Goal: Task Accomplishment & Management: Use online tool/utility

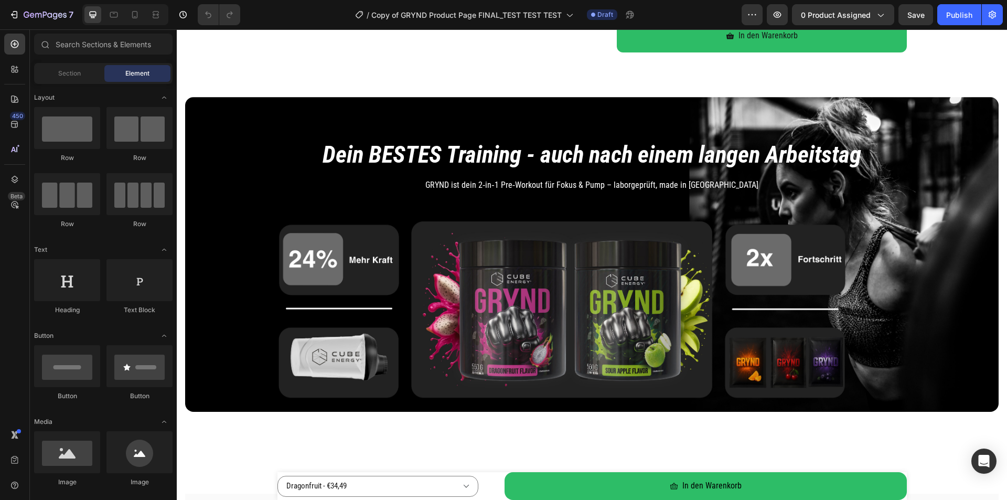
scroll to position [52, 0]
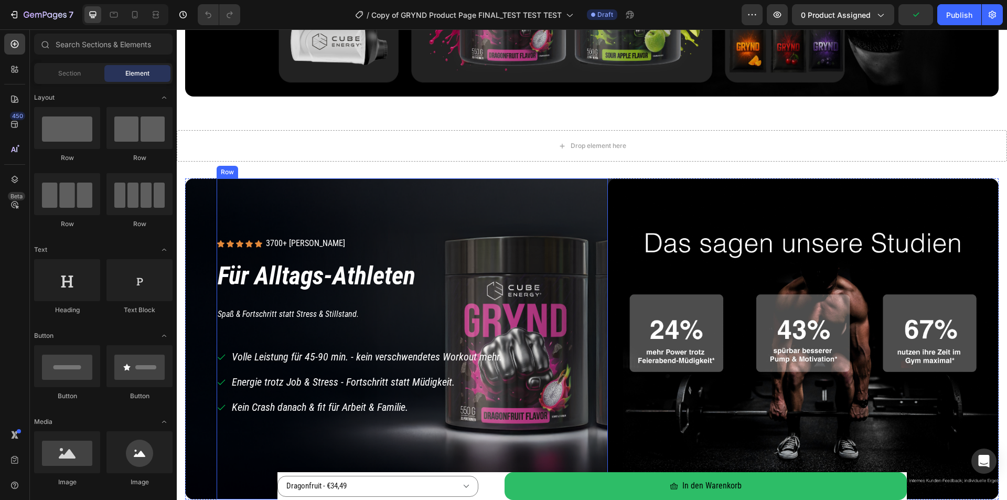
scroll to position [787, 0]
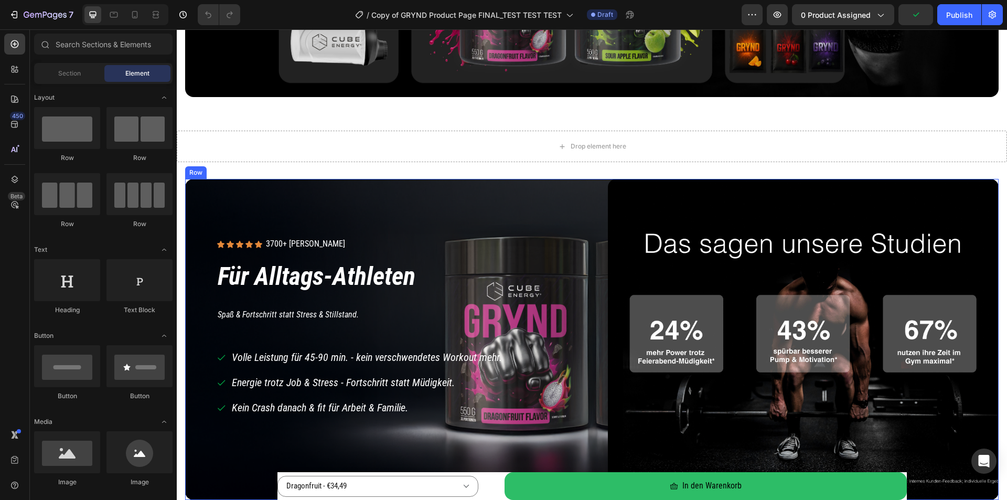
click at [200, 198] on div "Icon Icon Icon Icon Icon Icon List 3700+ zufriedene Kunden Text Block Row Row F…" at bounding box center [591, 339] width 813 height 321
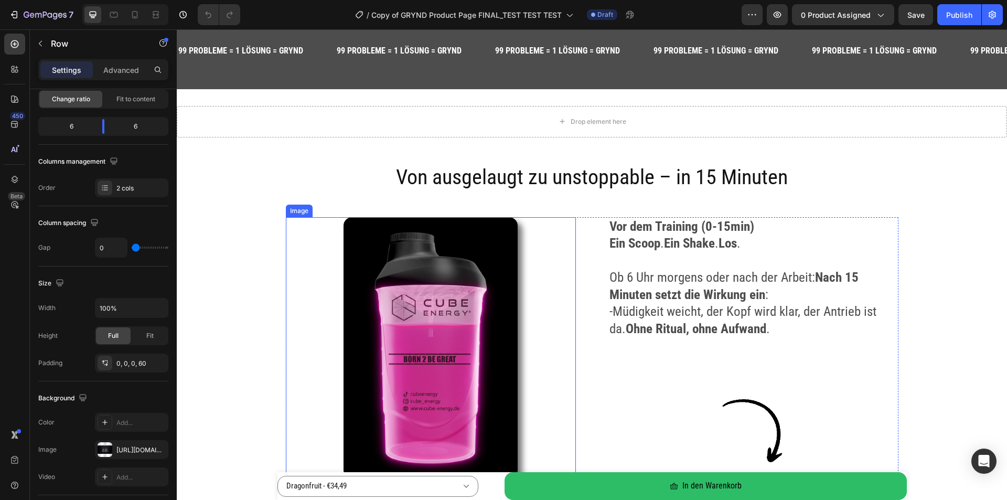
scroll to position [1416, 0]
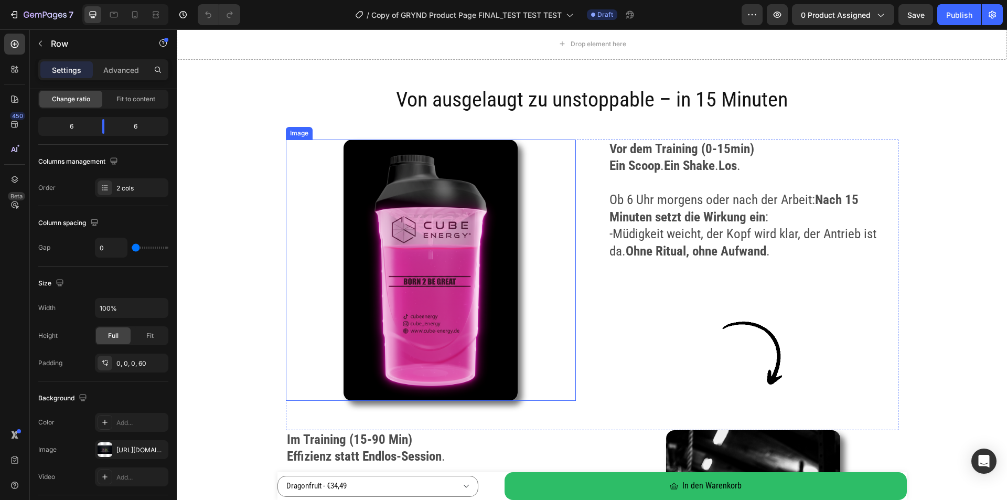
click at [403, 173] on img at bounding box center [430, 269] width 174 height 261
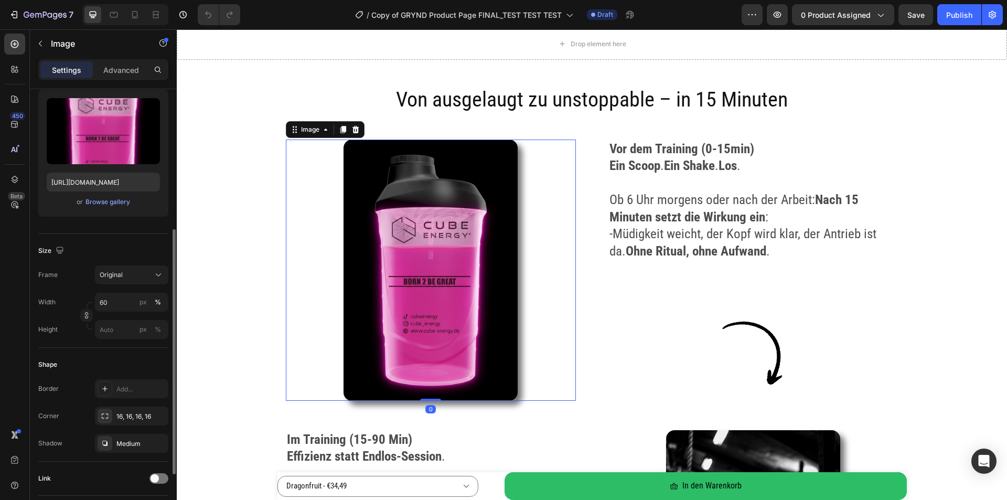
scroll to position [351, 0]
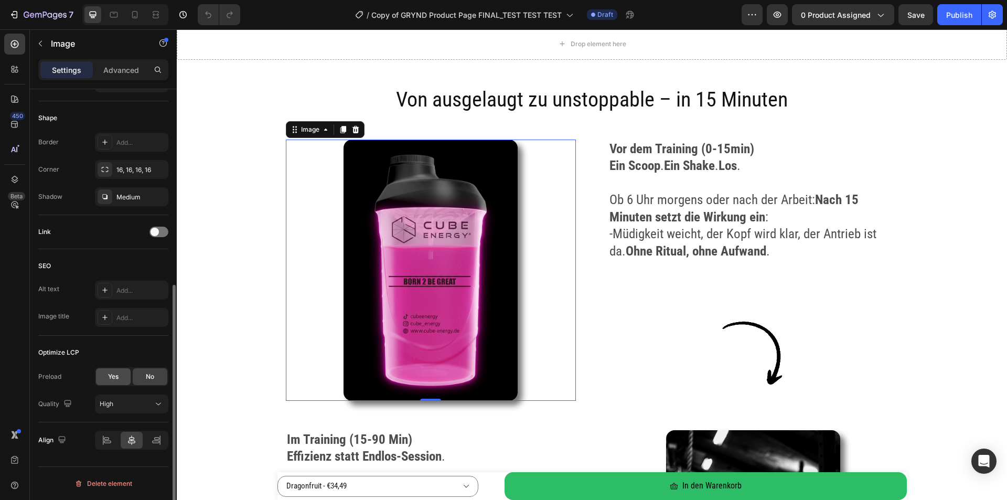
click at [110, 376] on span "Yes" at bounding box center [113, 376] width 10 height 9
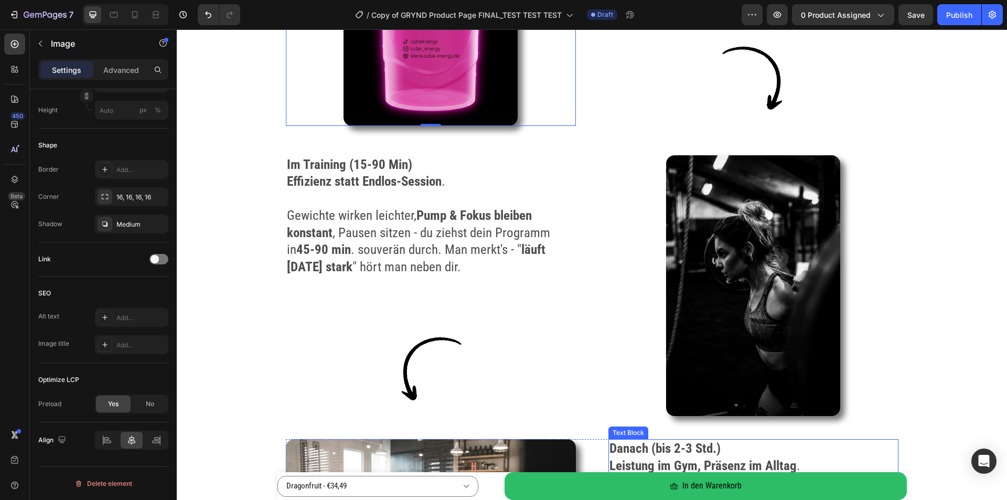
scroll to position [1573, 0]
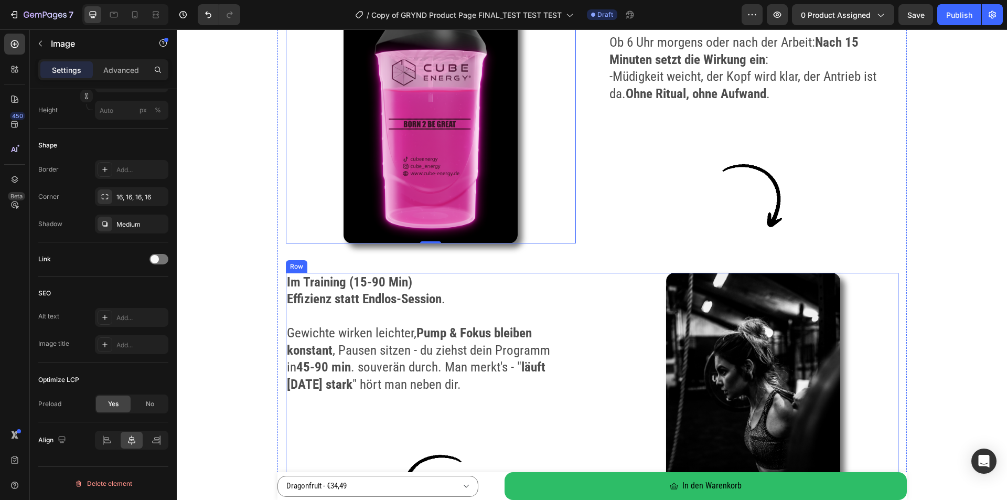
click at [720, 273] on div "Image" at bounding box center [753, 403] width 290 height 261
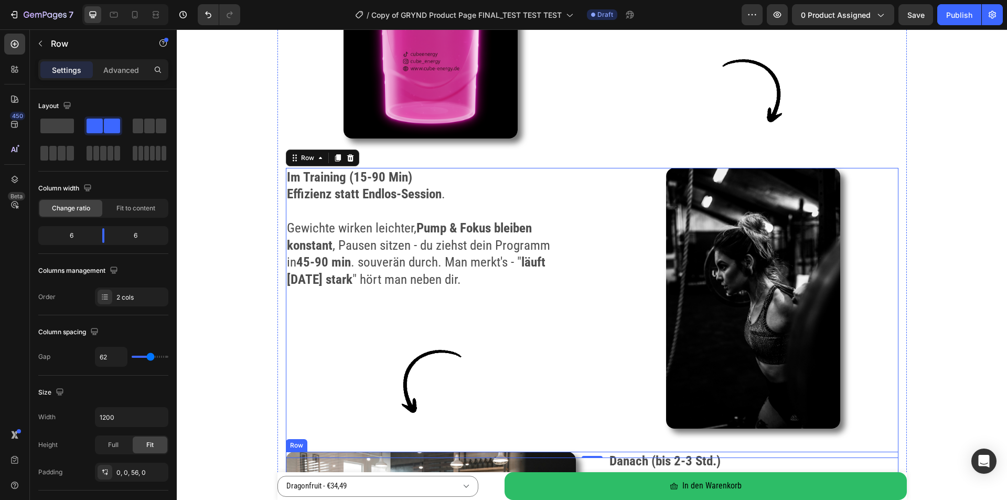
scroll to position [1730, 0]
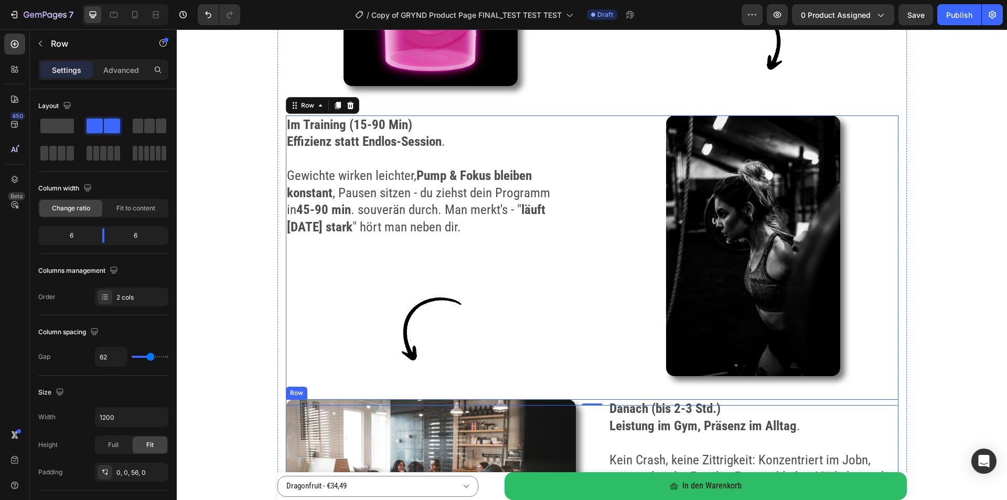
click at [410, 399] on div "Image" at bounding box center [431, 489] width 290 height 180
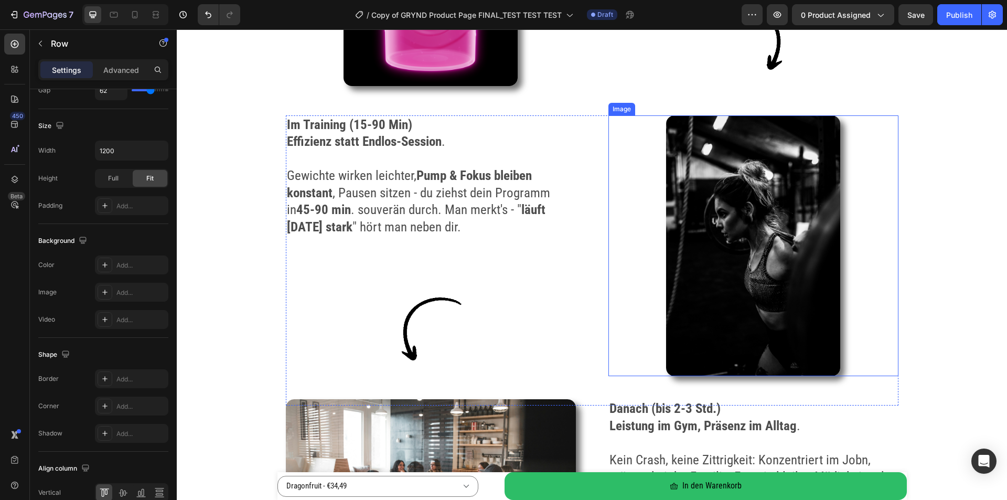
click at [756, 234] on img at bounding box center [753, 245] width 174 height 261
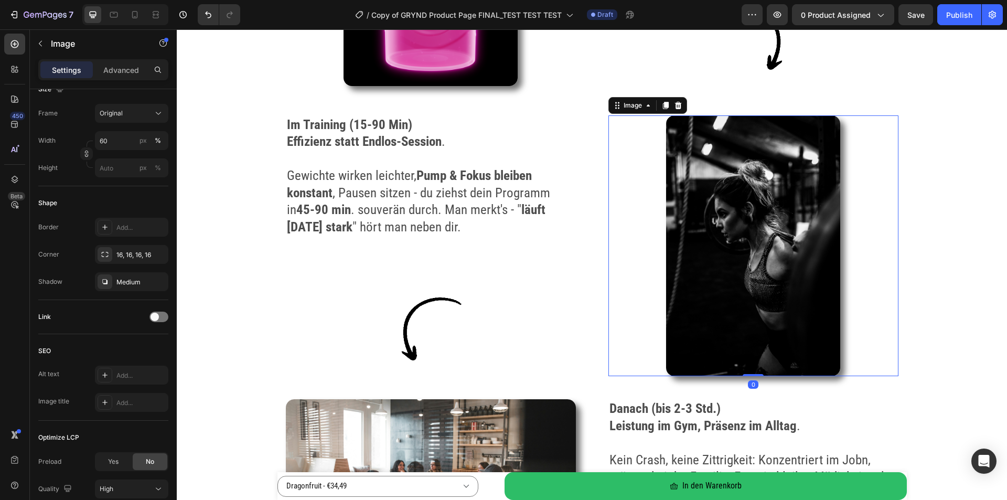
scroll to position [0, 0]
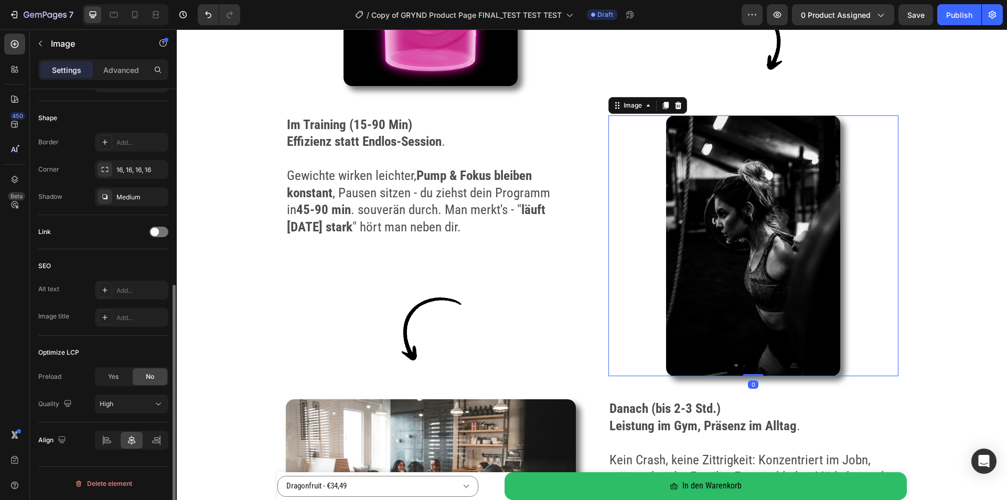
drag, startPoint x: 64, startPoint y: 346, endPoint x: 120, endPoint y: 377, distance: 64.1
click at [114, 377] on span "Yes" at bounding box center [113, 376] width 10 height 9
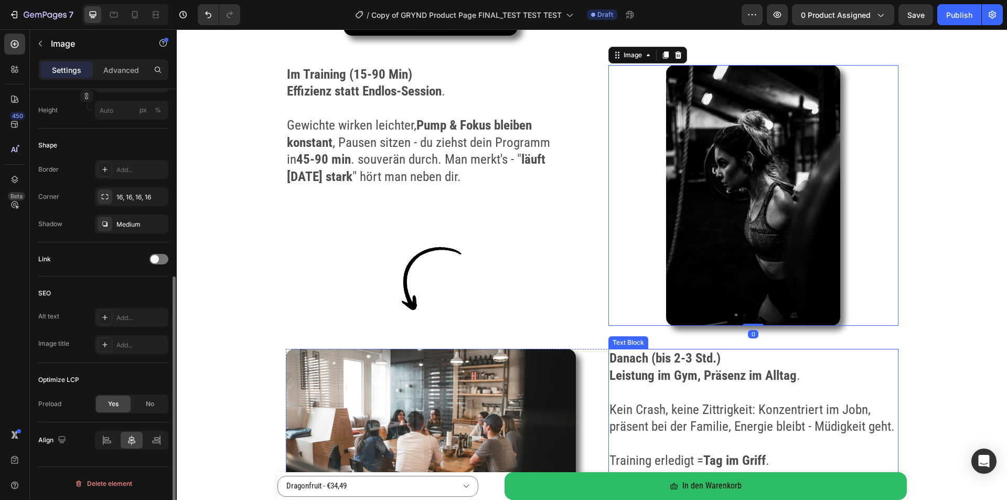
scroll to position [2045, 0]
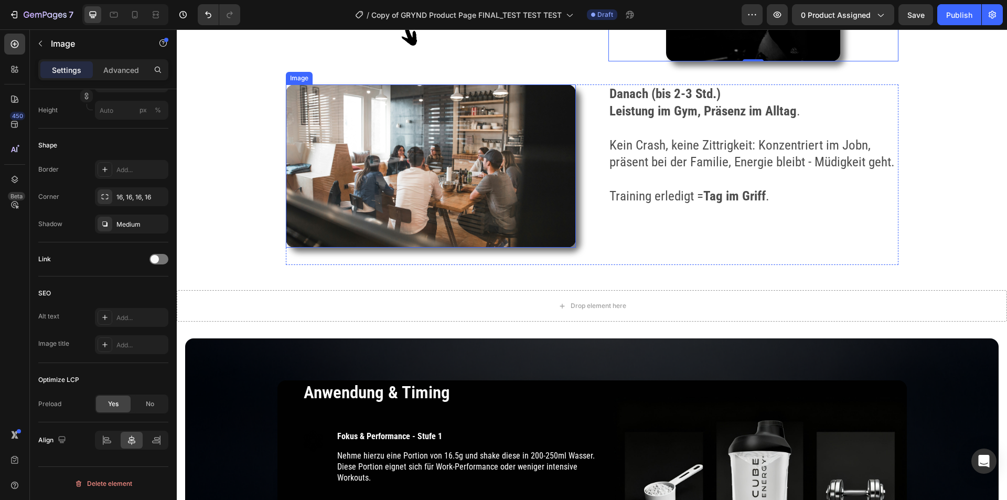
click at [451, 185] on img at bounding box center [431, 165] width 290 height 163
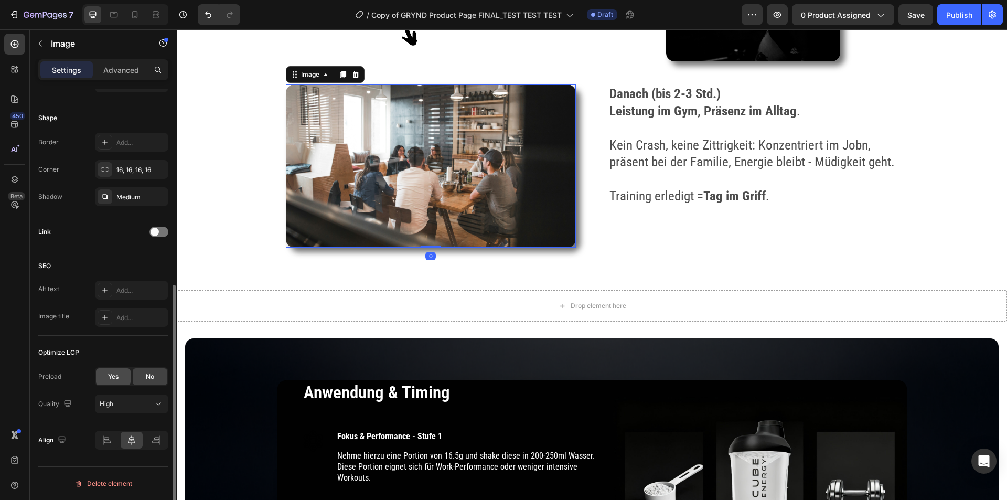
click at [105, 380] on div "Yes" at bounding box center [113, 376] width 35 height 17
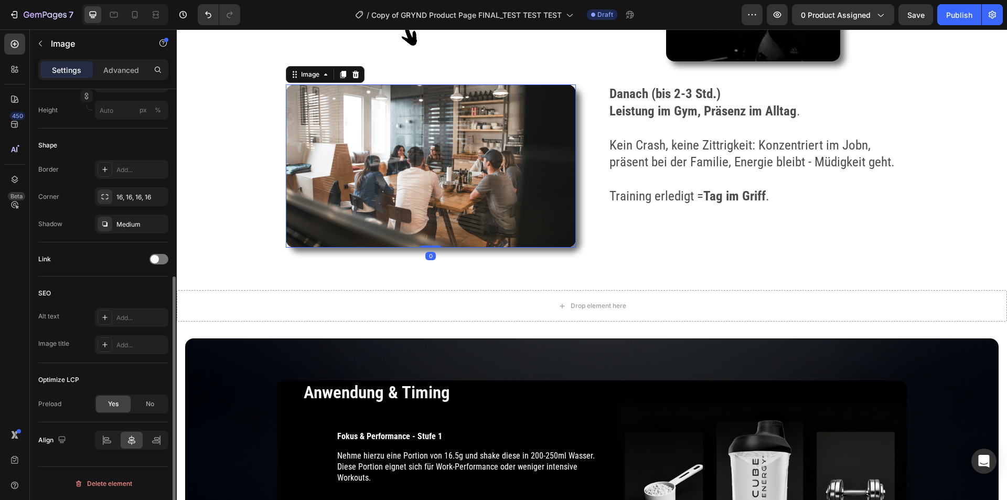
scroll to position [324, 0]
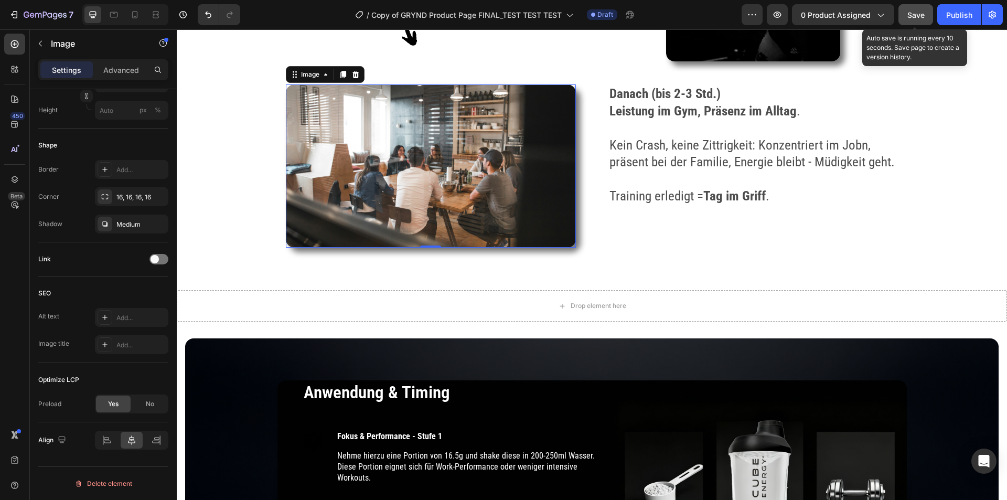
click at [919, 12] on span "Save" at bounding box center [915, 14] width 17 height 9
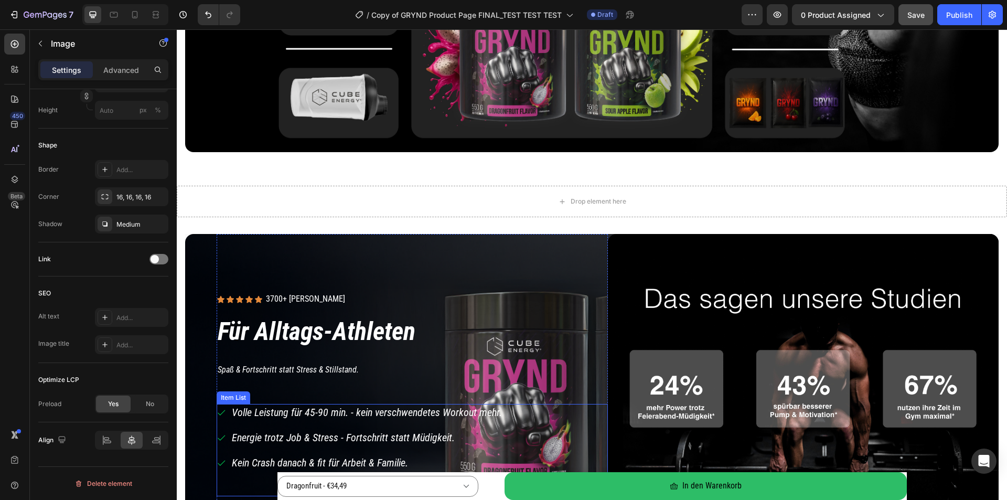
scroll to position [727, 0]
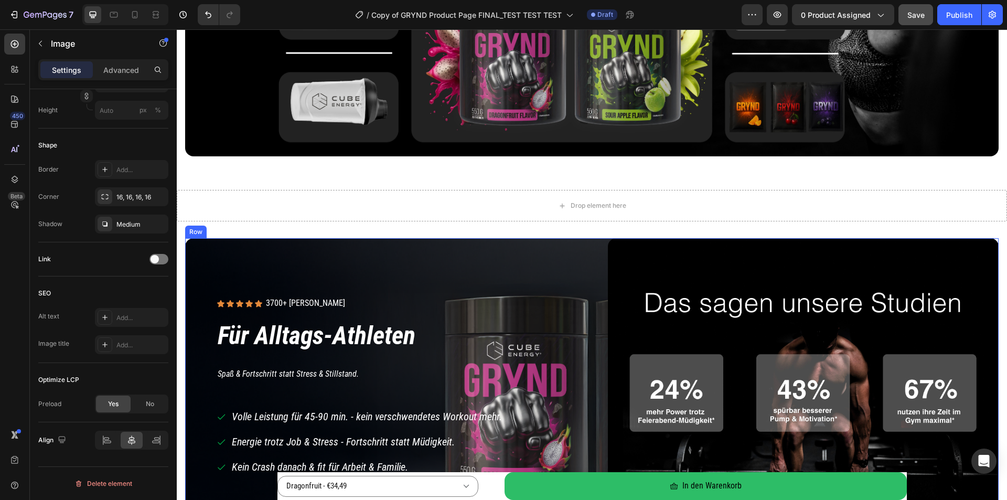
click at [211, 265] on div "Icon Icon Icon Icon Icon Icon List 3700+ zufriedene Kunden Text Block Row Row F…" at bounding box center [591, 398] width 813 height 321
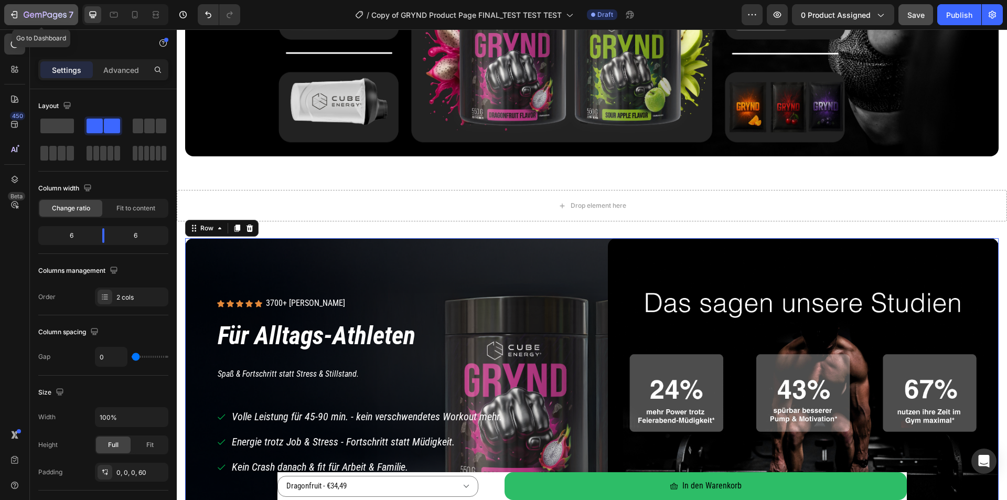
click at [28, 14] on icon "button" at bounding box center [27, 15] width 6 height 6
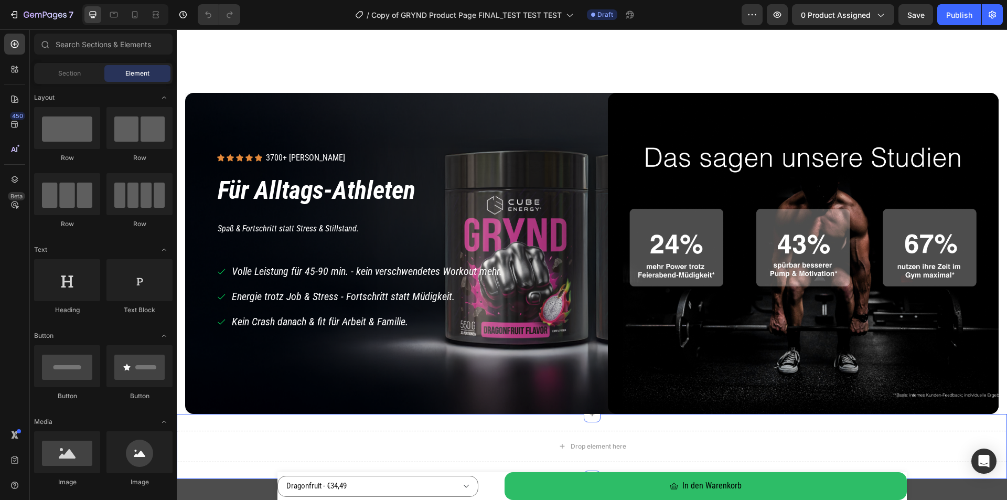
scroll to position [891, 0]
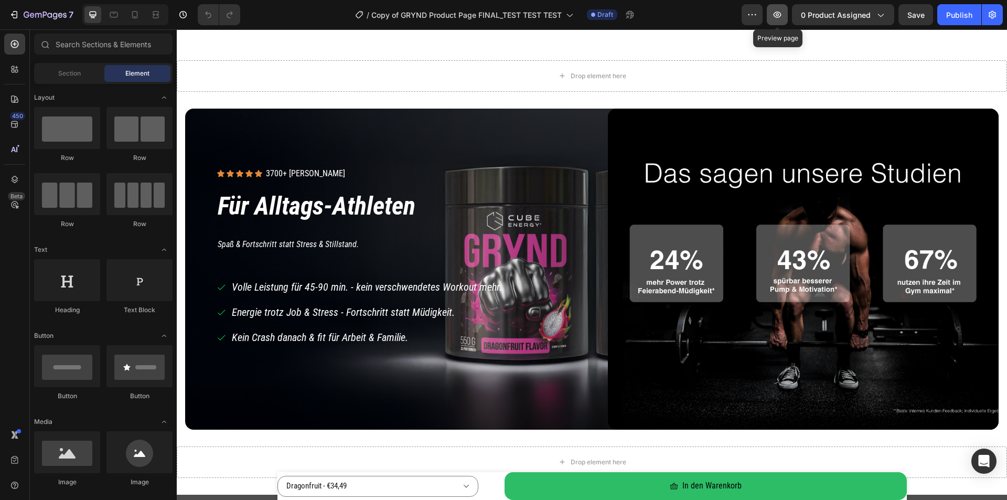
click at [775, 13] on icon "button" at bounding box center [777, 14] width 10 height 10
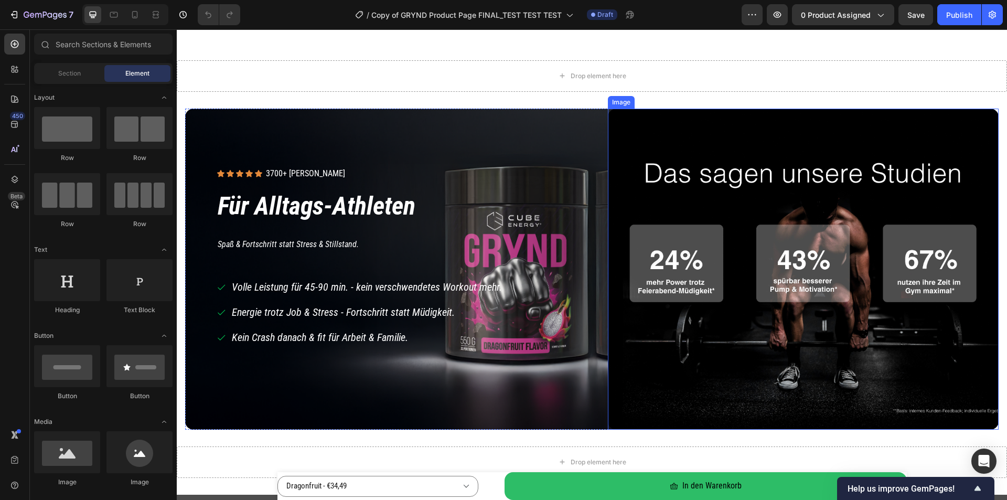
click at [666, 125] on img at bounding box center [803, 269] width 391 height 321
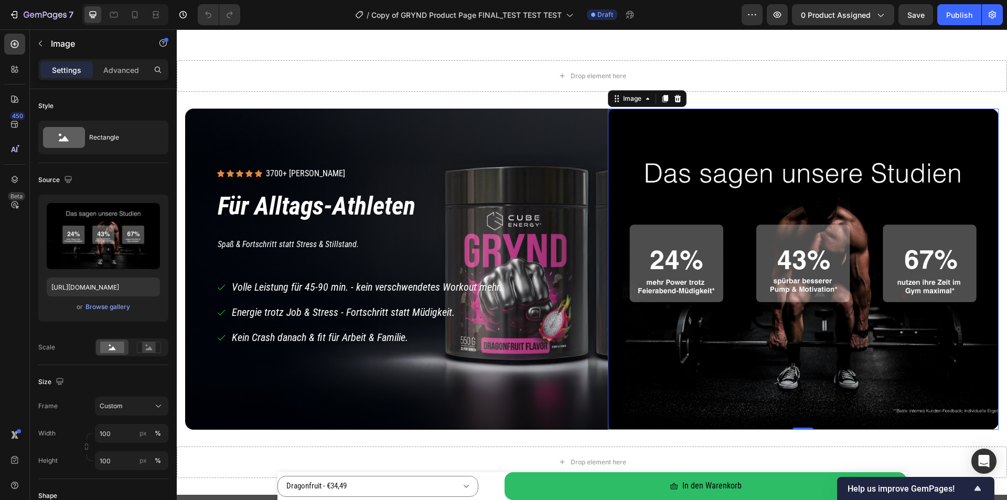
click at [680, 99] on div "Image" at bounding box center [647, 98] width 79 height 17
click at [671, 97] on div at bounding box center [677, 98] width 13 height 13
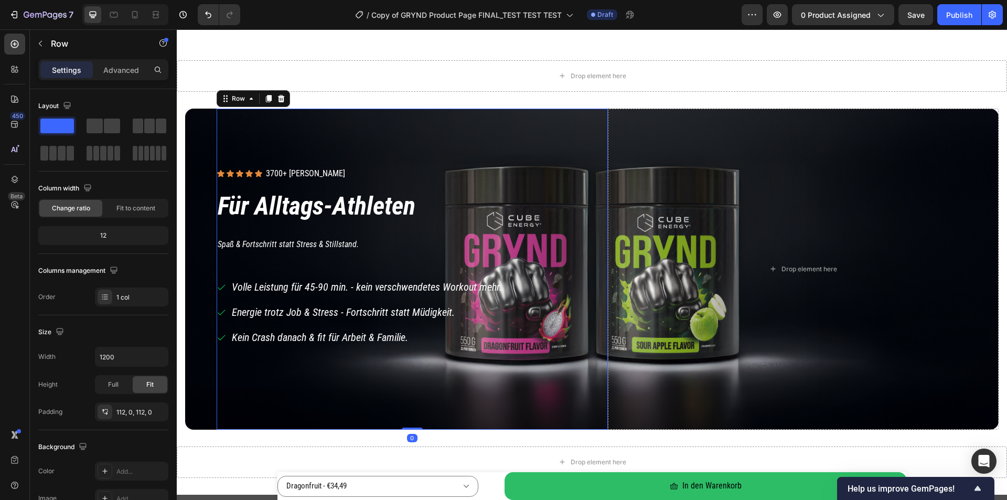
click at [445, 121] on div "Icon Icon Icon Icon Icon Icon List 3700+ zufriedene Kunden Text Block Row Row F…" at bounding box center [412, 269] width 391 height 321
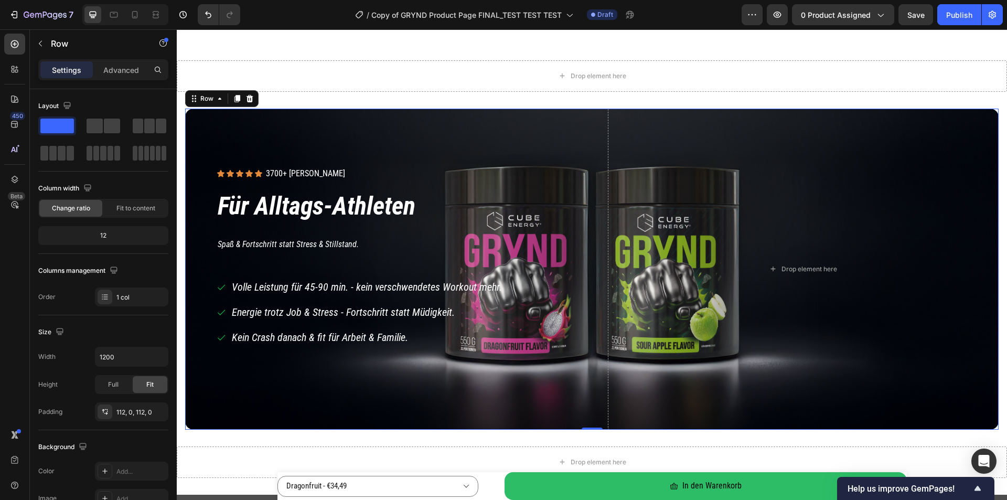
click at [195, 116] on div "Icon Icon Icon Icon Icon Icon List 3700+ zufriedene Kunden Text Block Row Row F…" at bounding box center [591, 269] width 813 height 321
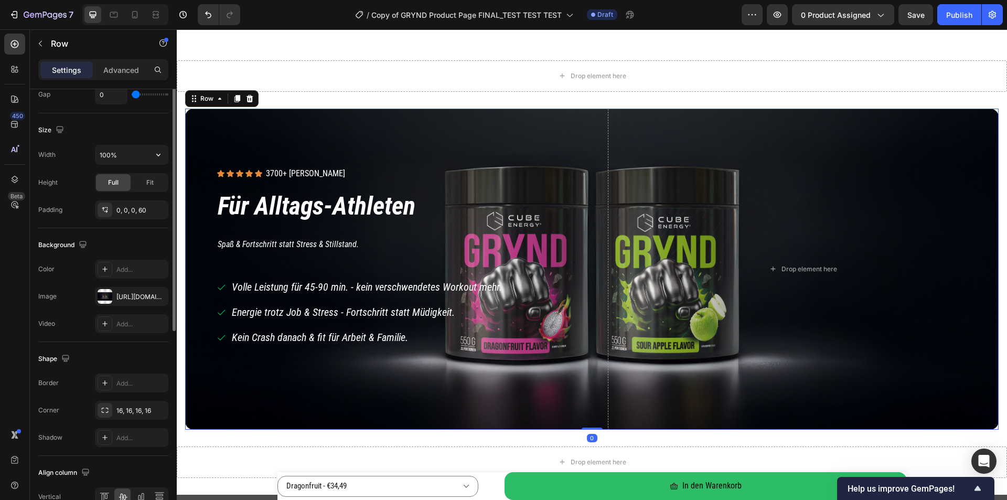
scroll to position [315, 0]
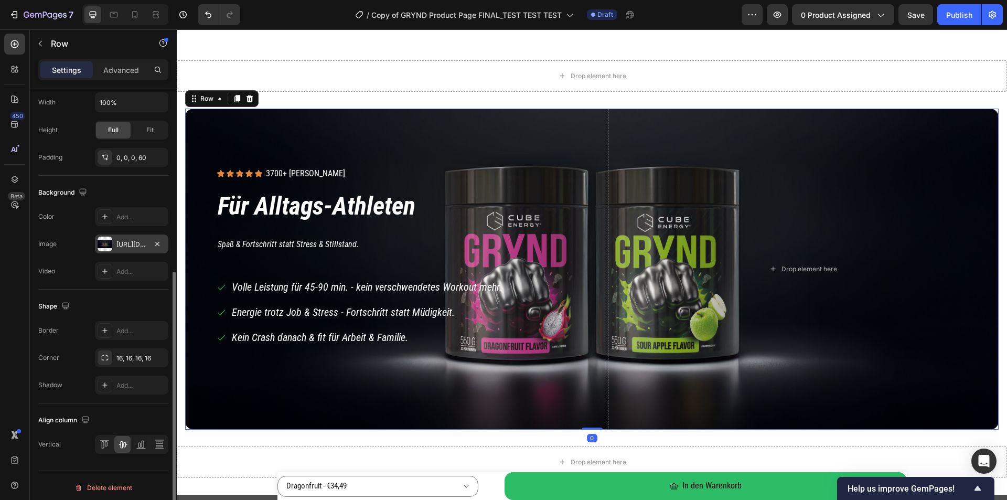
click at [132, 242] on div "https://cdn.shopify.com/s/files/1/0536/6513/6804/files/gempages_563269290749330…" at bounding box center [131, 244] width 30 height 9
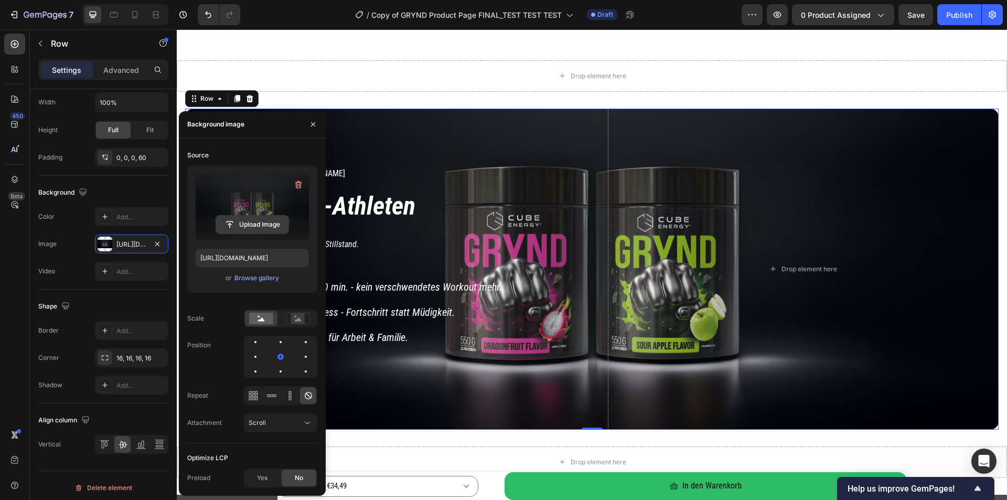
click at [266, 230] on input "file" at bounding box center [252, 225] width 72 height 18
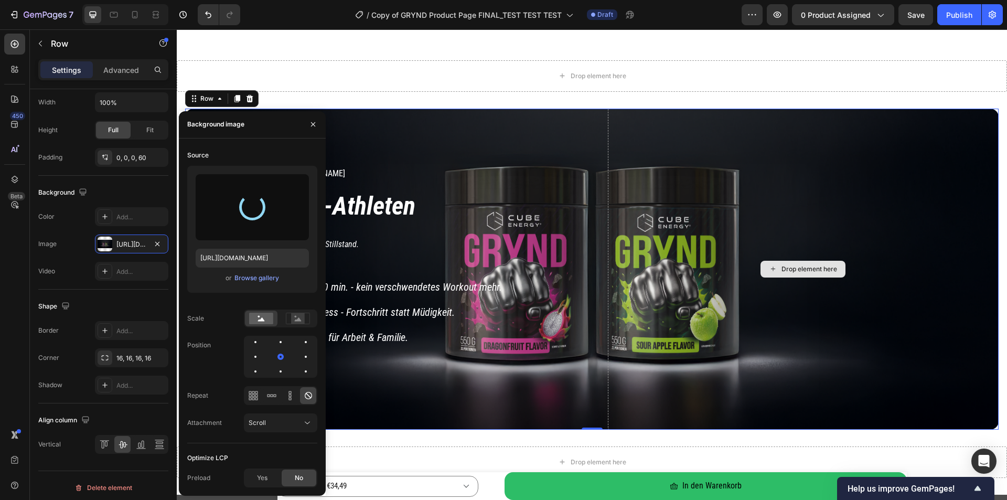
type input "https://cdn.shopify.com/s/files/1/0536/6513/6804/files/gempages_563269290749330…"
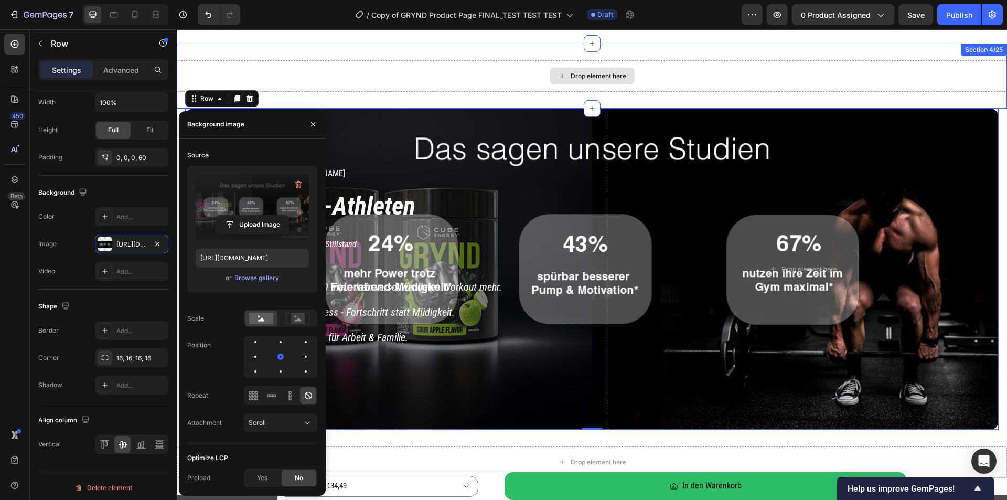
click at [412, 72] on div "Drop element here" at bounding box center [592, 75] width 830 height 31
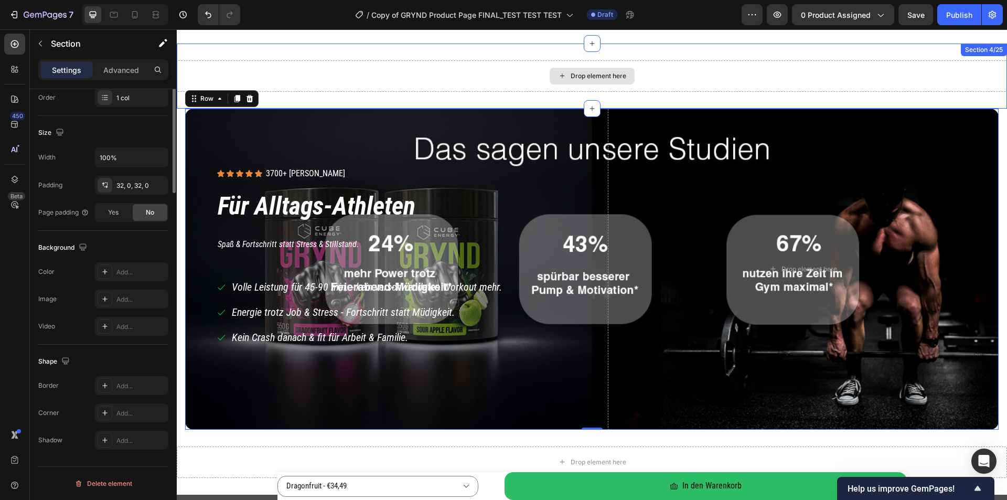
scroll to position [0, 0]
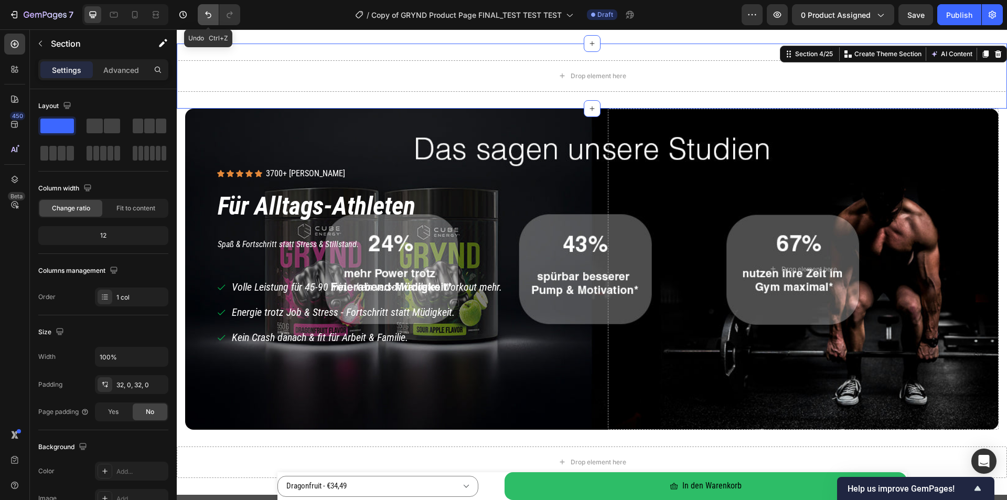
click at [202, 16] on button "Undo/Redo" at bounding box center [208, 14] width 21 height 21
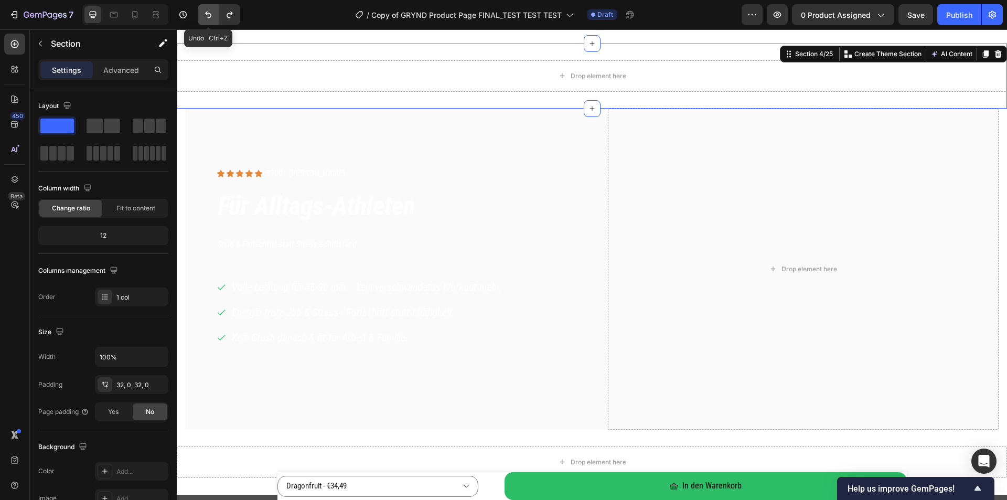
click at [202, 16] on button "Undo/Redo" at bounding box center [208, 14] width 21 height 21
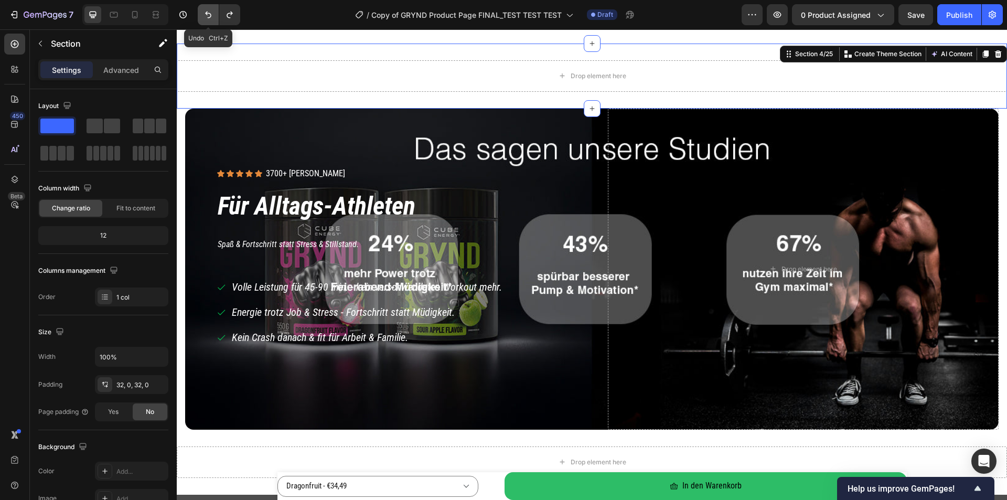
click at [202, 16] on button "Undo/Redo" at bounding box center [208, 14] width 21 height 21
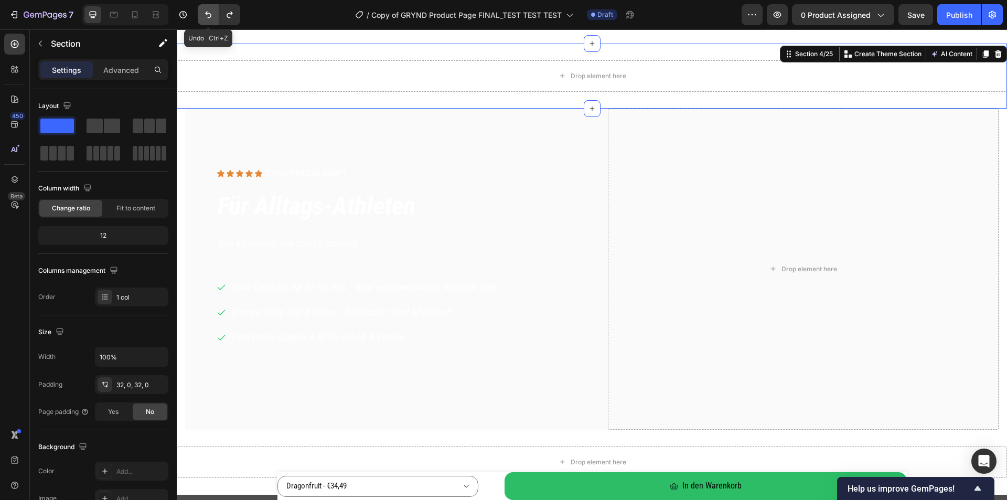
click at [202, 16] on button "Undo/Redo" at bounding box center [208, 14] width 21 height 21
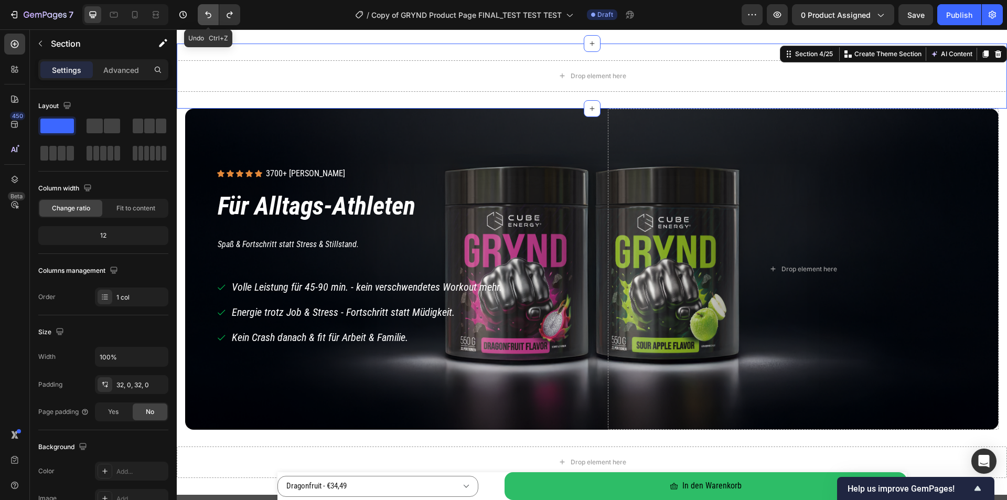
click at [202, 16] on button "Undo/Redo" at bounding box center [208, 14] width 21 height 21
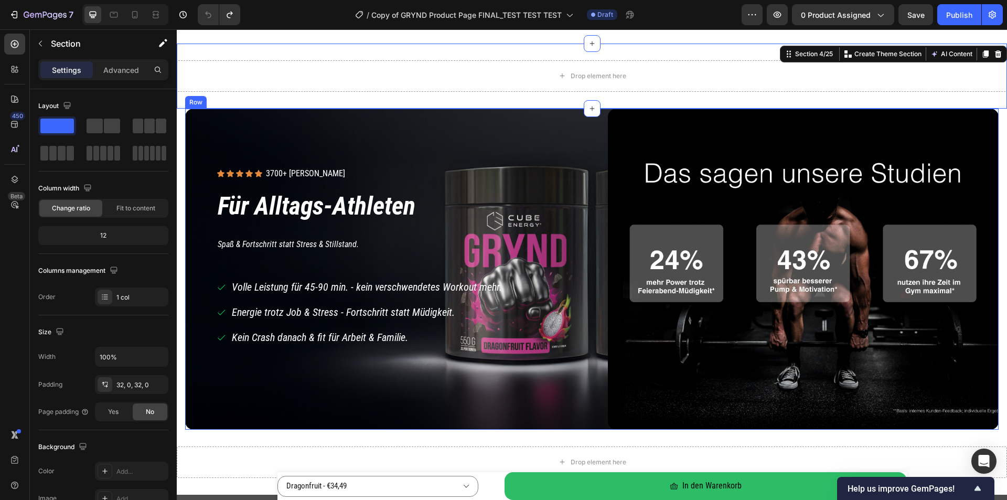
click at [208, 127] on div "Icon Icon Icon Icon Icon Icon List 3700+ zufriedene Kunden Text Block Row Row F…" at bounding box center [591, 269] width 813 height 321
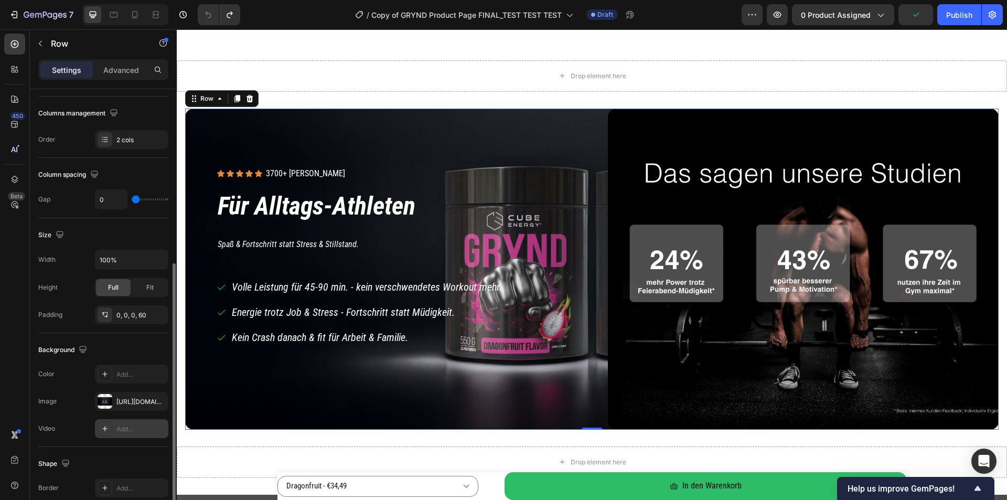
scroll to position [262, 0]
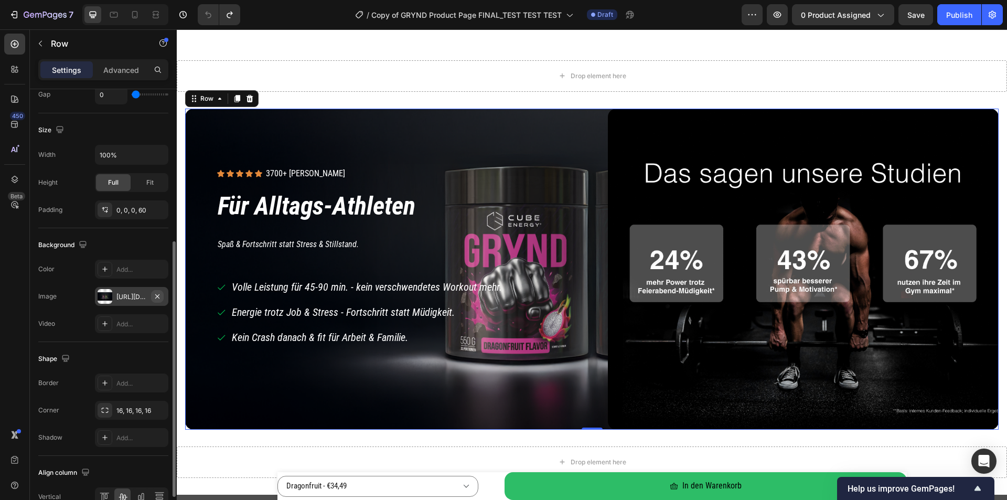
click at [154, 295] on icon "button" at bounding box center [157, 296] width 8 height 8
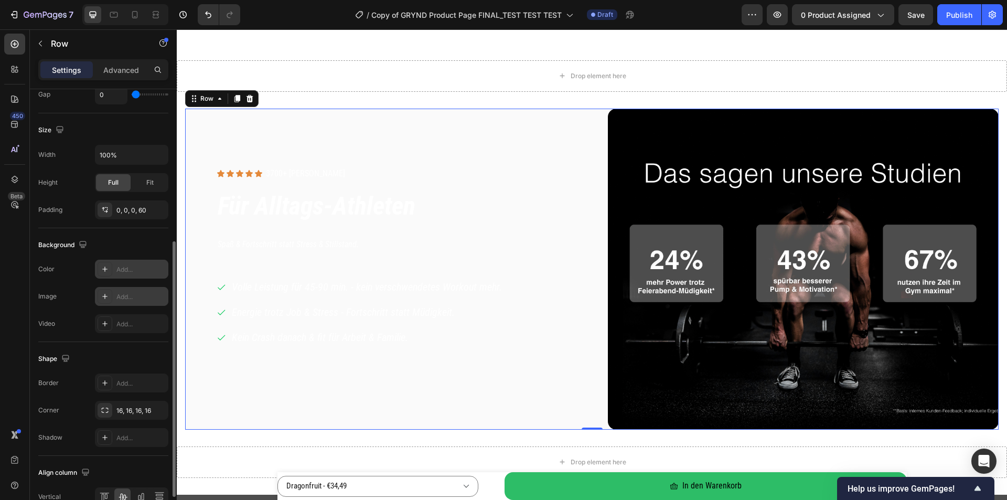
click at [130, 273] on div "Add..." at bounding box center [140, 269] width 49 height 9
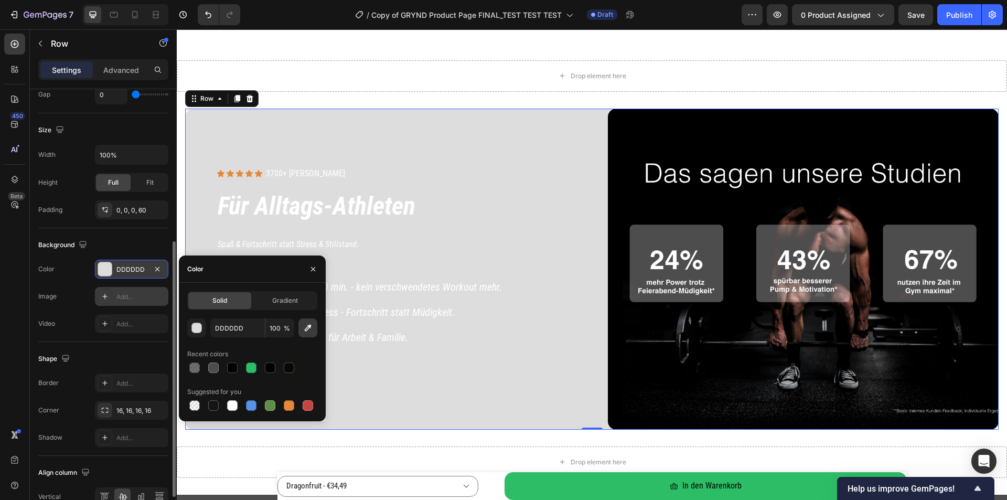
click at [308, 333] on button "button" at bounding box center [307, 327] width 19 height 19
type input "000000"
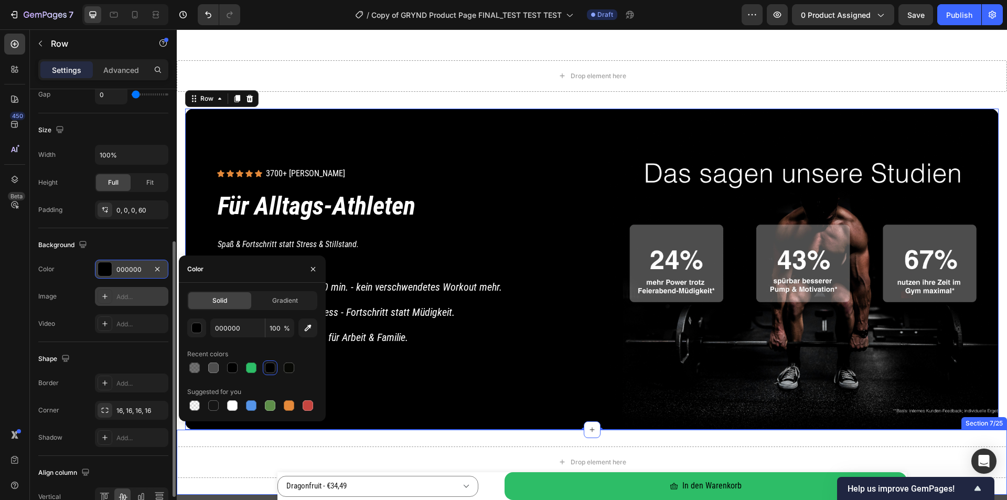
click at [509, 459] on div "Drop element here" at bounding box center [592, 461] width 830 height 31
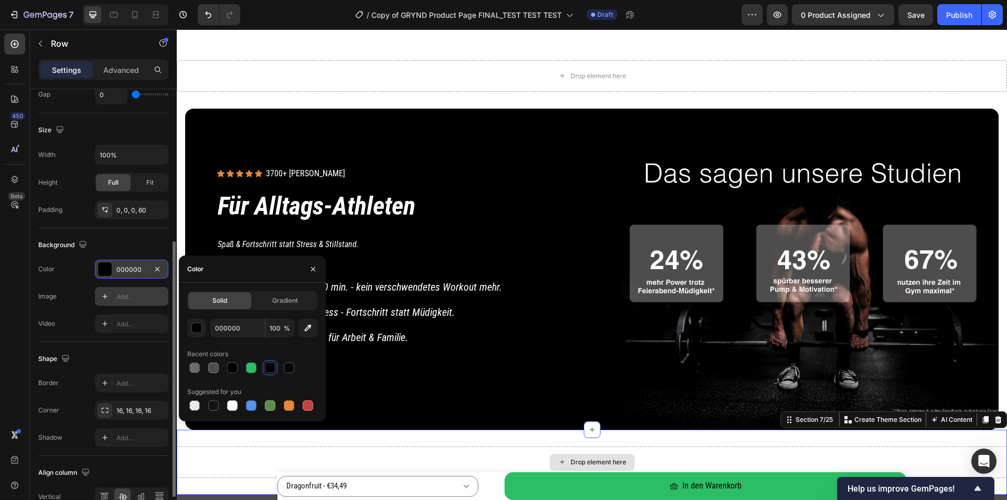
scroll to position [0, 0]
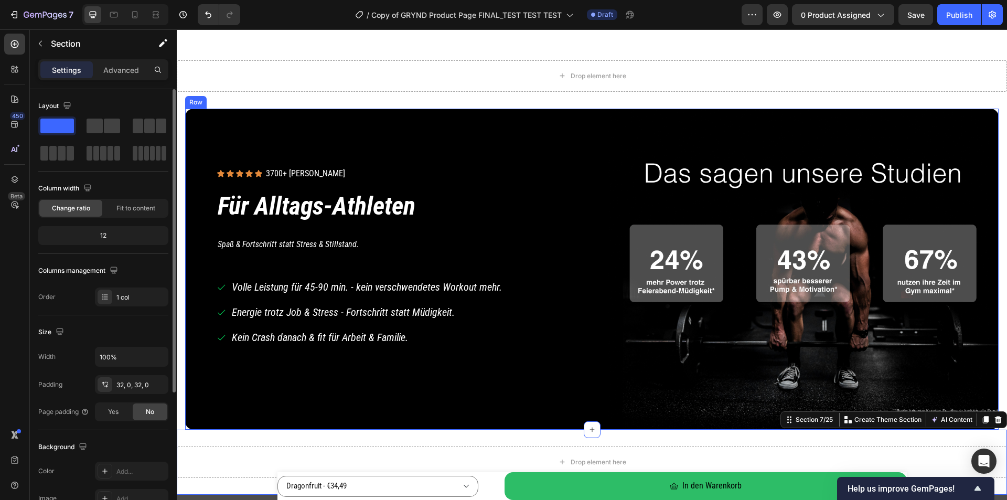
click at [194, 121] on div "Icon Icon Icon Icon Icon Icon List 3700+ zufriedene Kunden Text Block Row Row F…" at bounding box center [591, 269] width 813 height 321
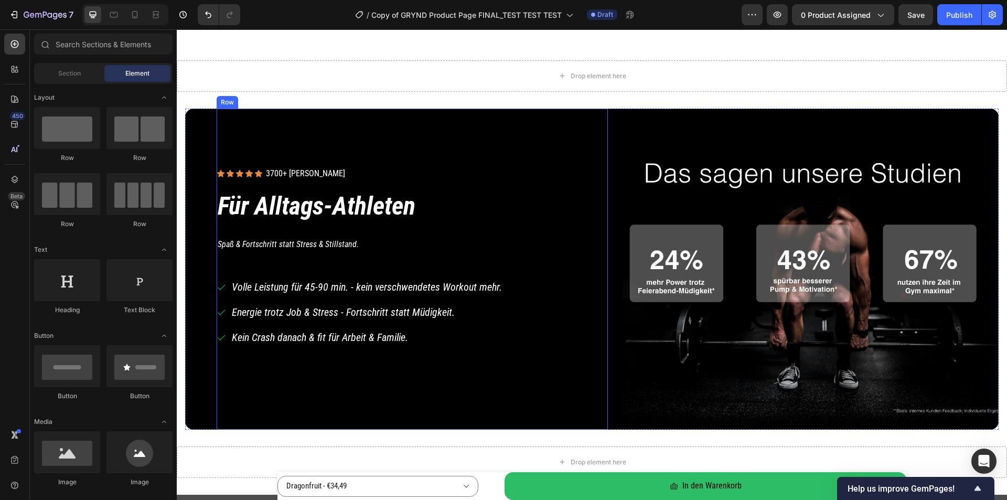
click at [243, 389] on div "Icon Icon Icon Icon Icon Icon List 3700+ zufriedene Kunden Text Block Row Row F…" at bounding box center [412, 269] width 391 height 321
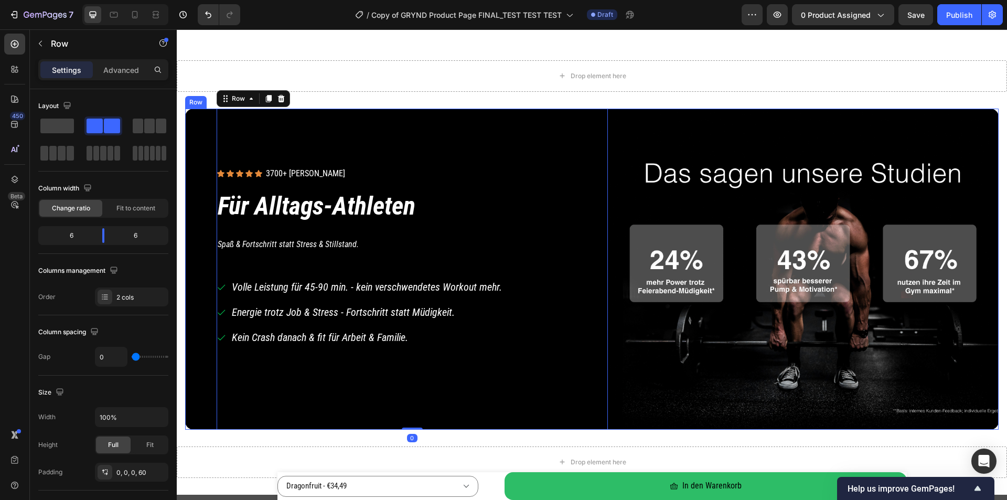
click at [195, 341] on div "Icon Icon Icon Icon Icon Icon List 3700+ zufriedene Kunden Text Block Row Row F…" at bounding box center [591, 269] width 813 height 321
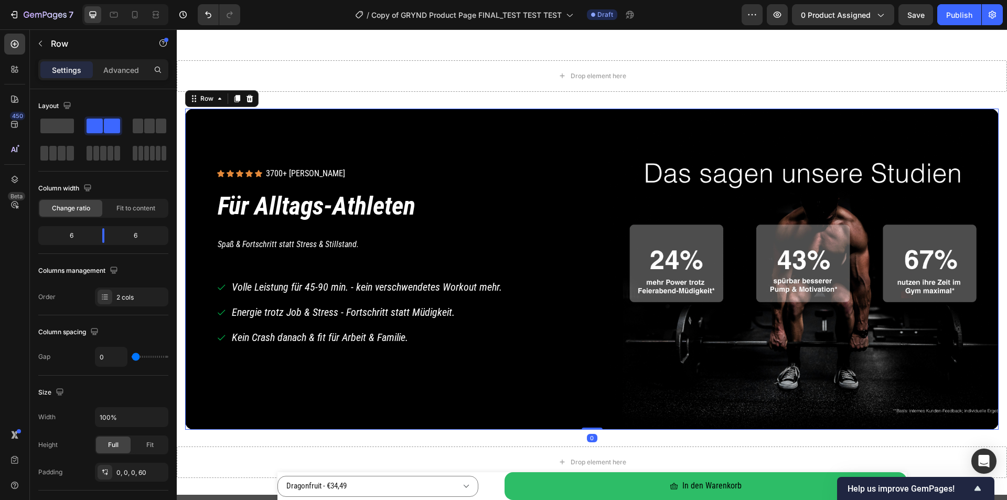
click at [209, 348] on div "Icon Icon Icon Icon Icon Icon List 3700+ zufriedene Kunden Text Block Row Row F…" at bounding box center [591, 269] width 813 height 321
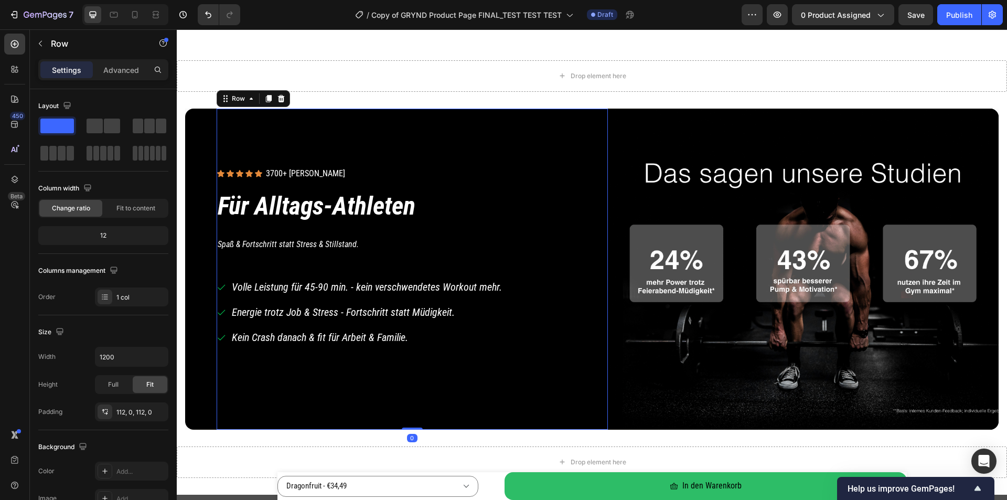
click at [263, 391] on div "Icon Icon Icon Icon Icon Icon List 3700+ zufriedene Kunden Text Block Row Row F…" at bounding box center [412, 269] width 391 height 321
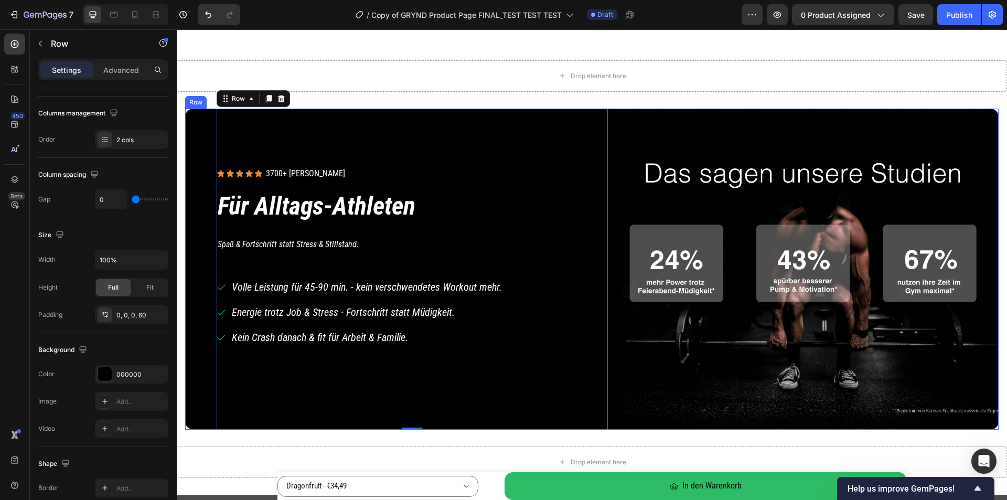
click at [206, 373] on div "Icon Icon Icon Icon Icon Icon List 3700+ zufriedene Kunden Text Block Row Row F…" at bounding box center [591, 269] width 813 height 321
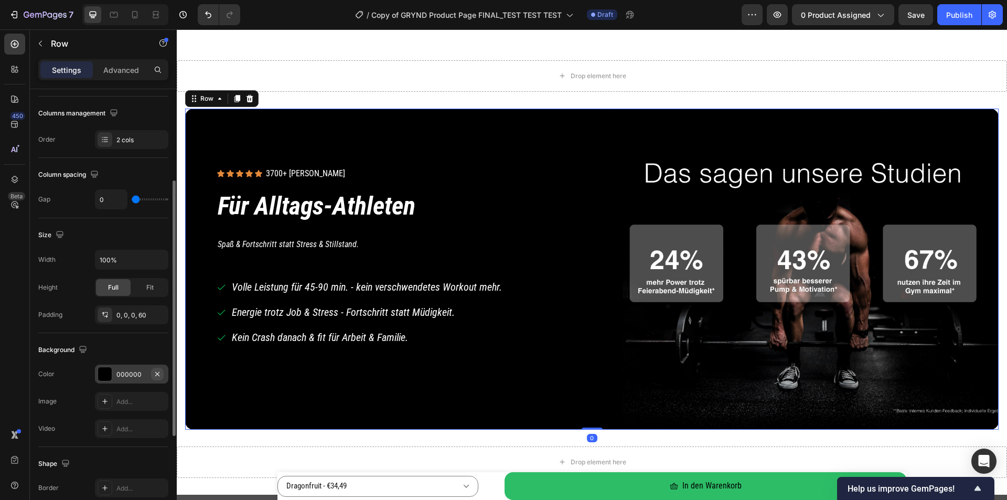
click at [160, 374] on icon "button" at bounding box center [157, 374] width 8 height 8
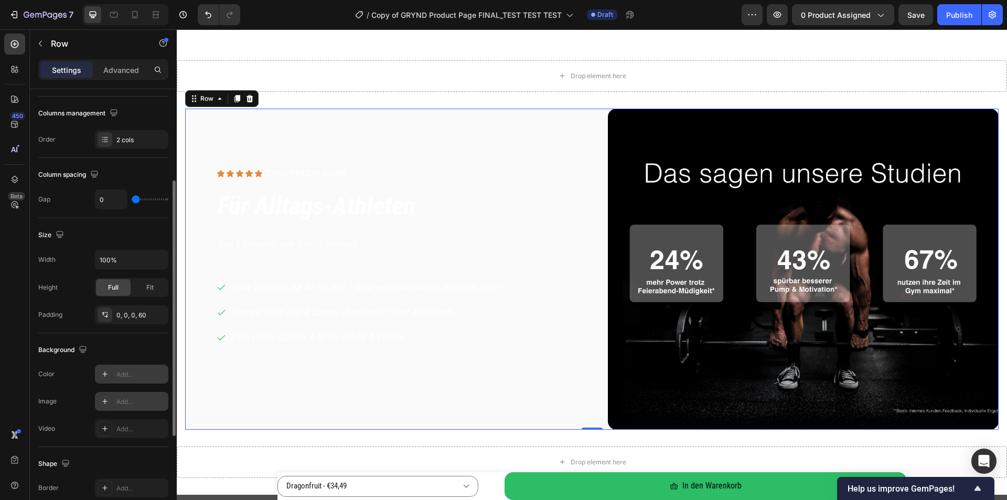
click at [142, 394] on div "Add..." at bounding box center [131, 401] width 73 height 19
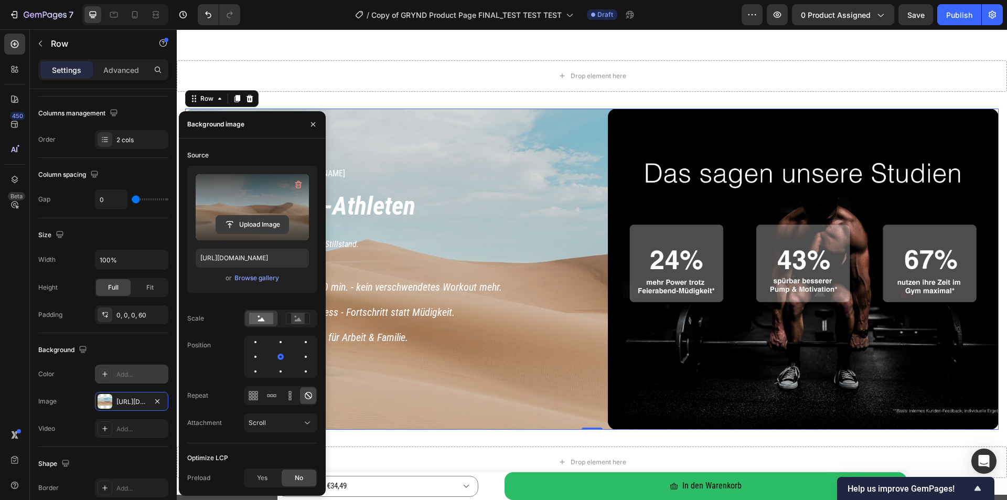
click at [273, 224] on input "file" at bounding box center [252, 225] width 72 height 18
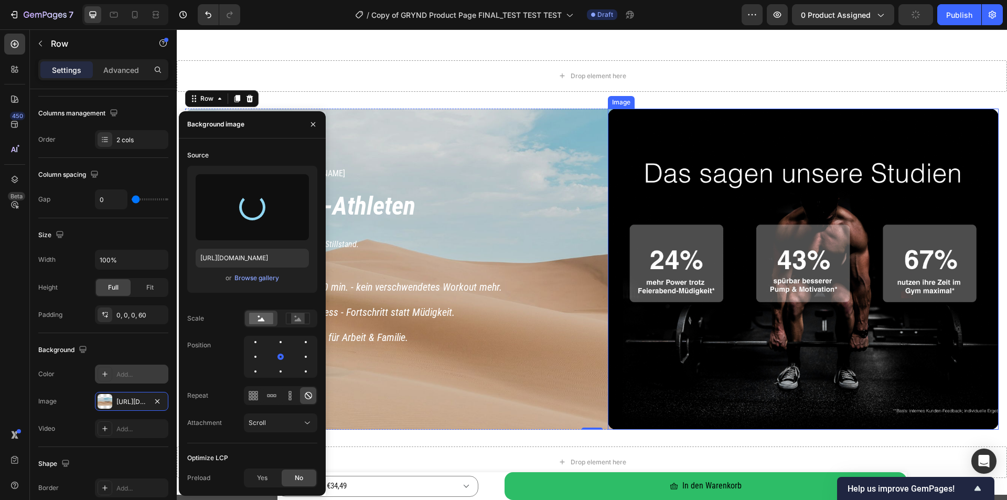
type input "https://cdn.shopify.com/s/files/1/0536/6513/6804/files/gempages_563269290749330…"
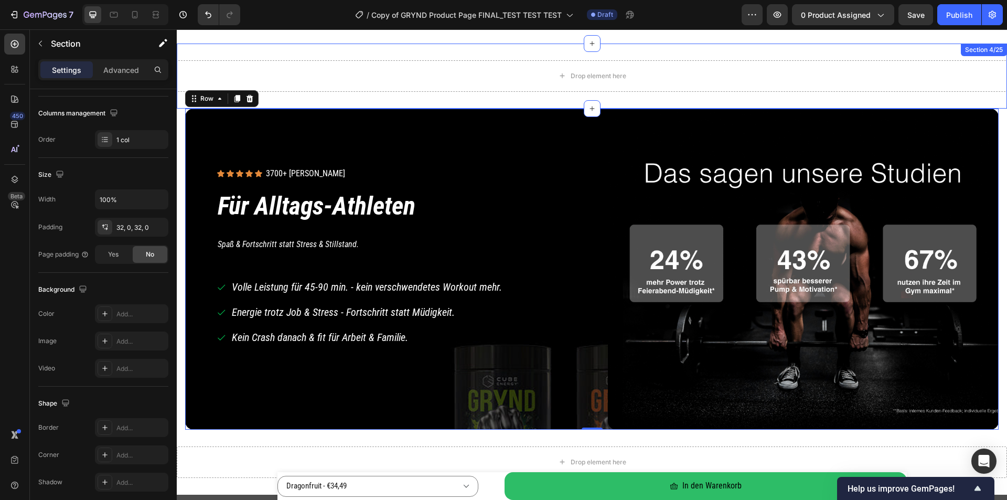
click at [972, 92] on div "Drop element here Section 4/25" at bounding box center [592, 76] width 830 height 65
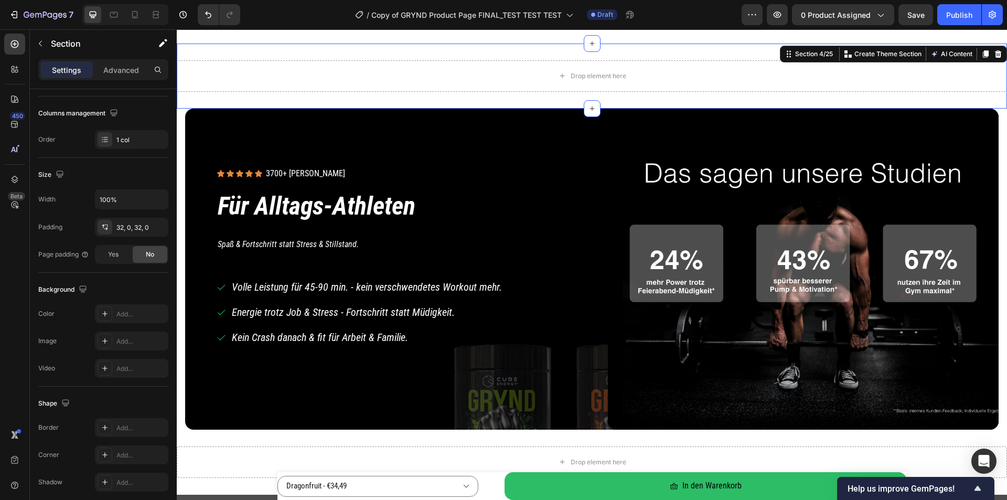
scroll to position [0, 0]
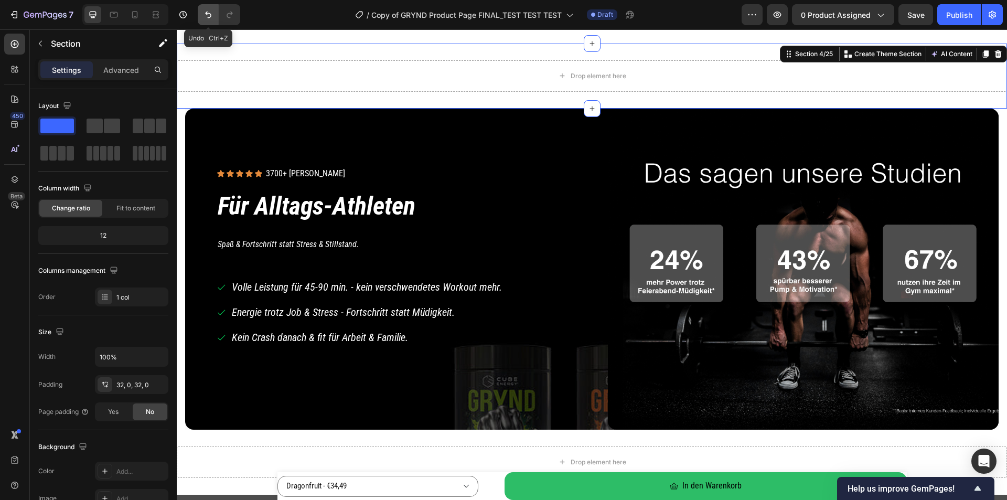
click at [212, 14] on icon "Undo/Redo" at bounding box center [208, 14] width 10 height 10
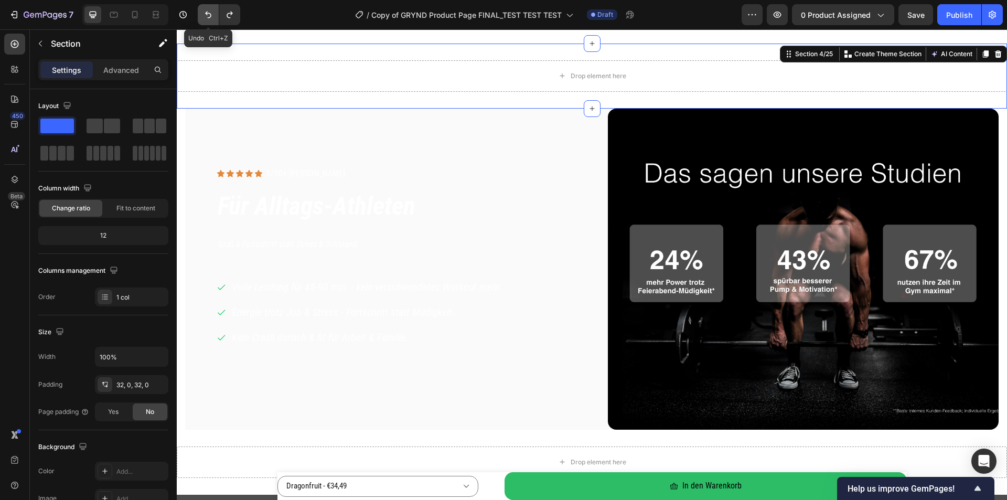
click at [212, 15] on icon "Undo/Redo" at bounding box center [208, 14] width 10 height 10
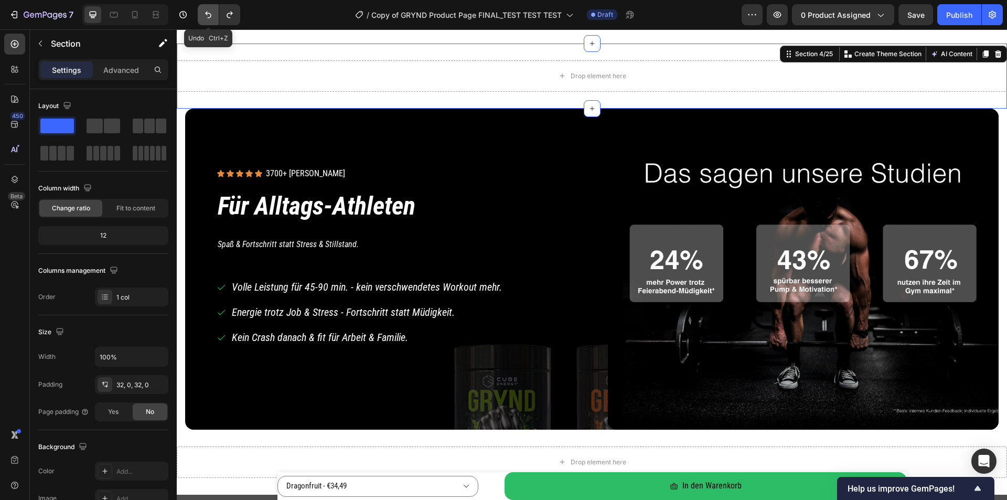
click at [211, 16] on icon "Undo/Redo" at bounding box center [208, 14] width 10 height 10
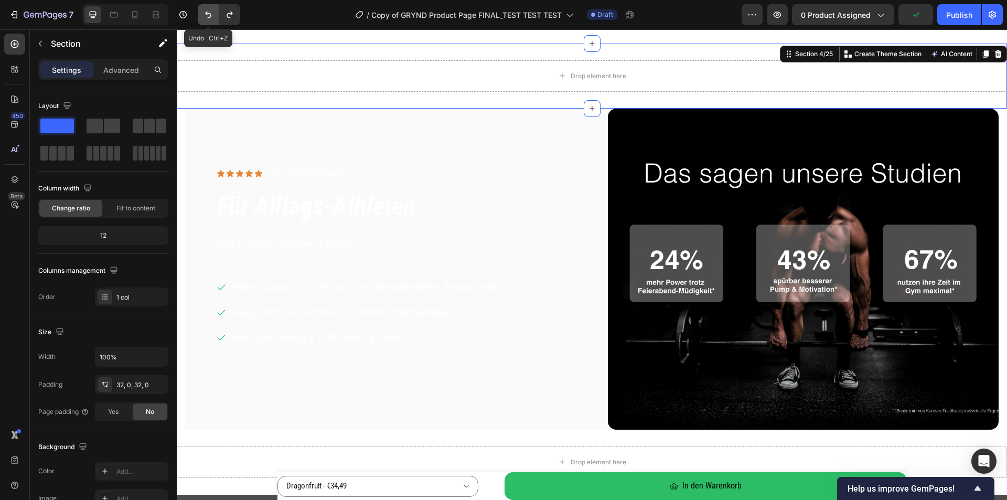
click at [211, 17] on icon "Undo/Redo" at bounding box center [208, 14] width 10 height 10
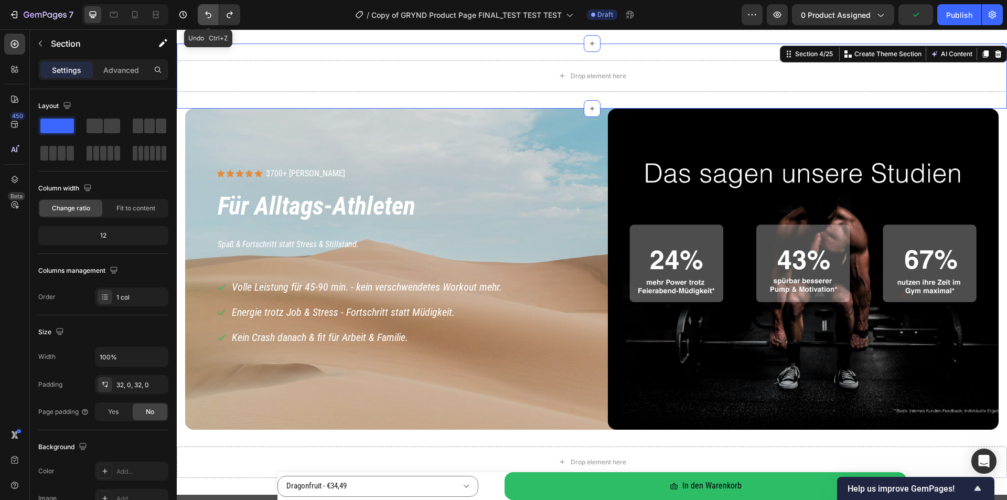
click at [211, 17] on icon "Undo/Redo" at bounding box center [208, 14] width 10 height 10
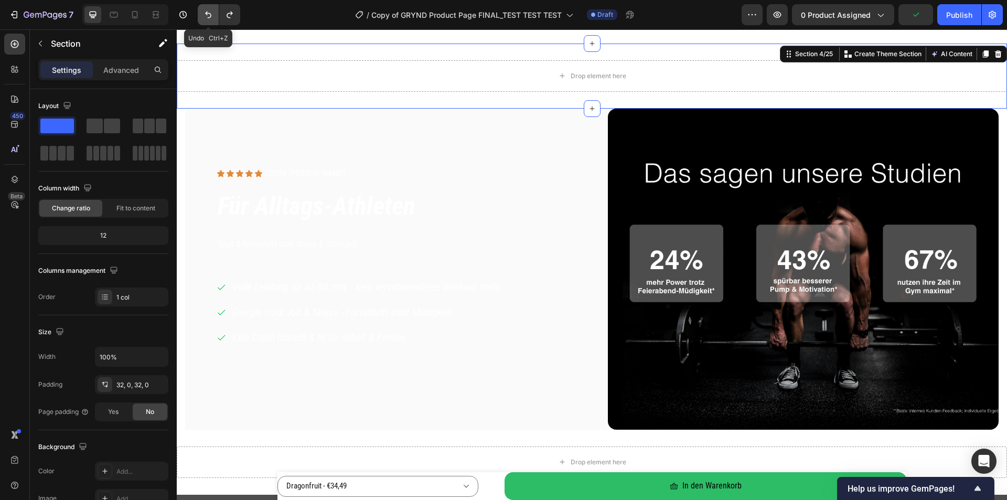
click at [211, 17] on icon "Undo/Redo" at bounding box center [208, 14] width 10 height 10
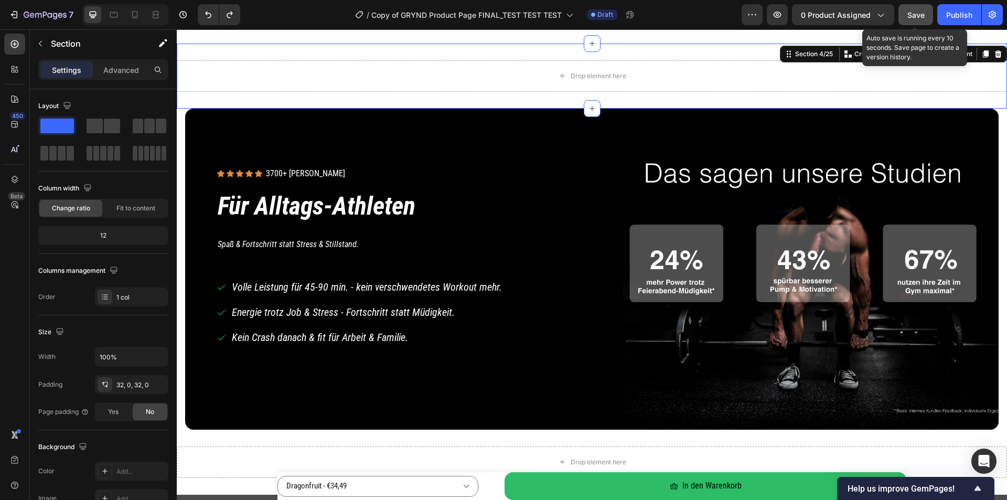
click at [913, 15] on span "Save" at bounding box center [915, 14] width 17 height 9
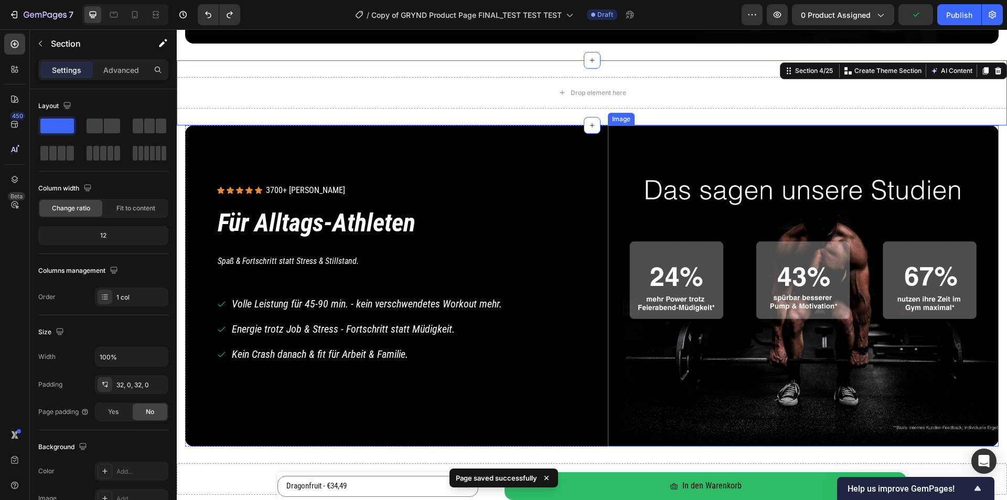
scroll to position [891, 0]
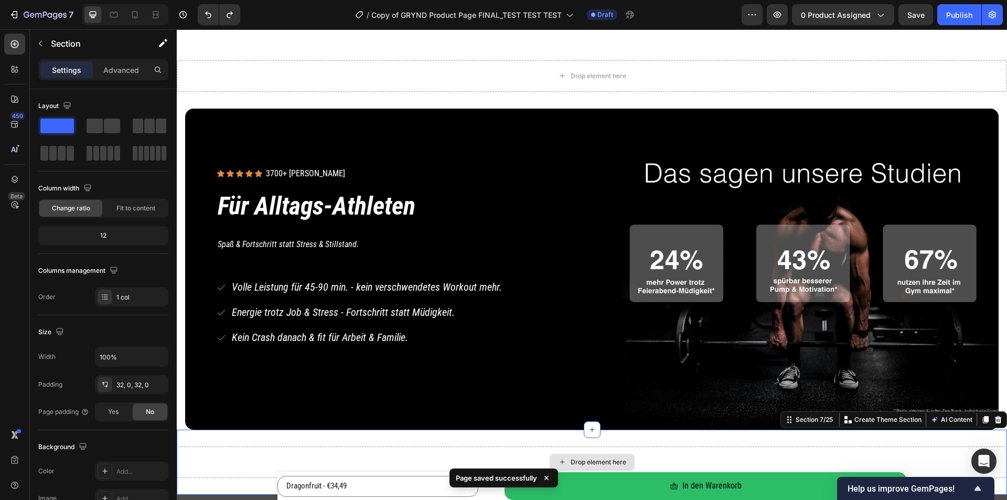
click at [819, 453] on div "Drop element here" at bounding box center [592, 461] width 830 height 31
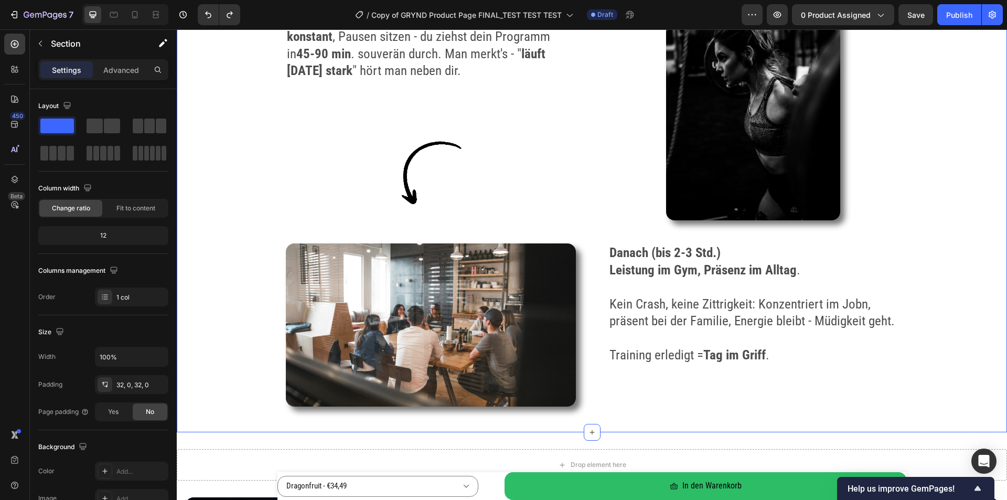
scroll to position [1940, 0]
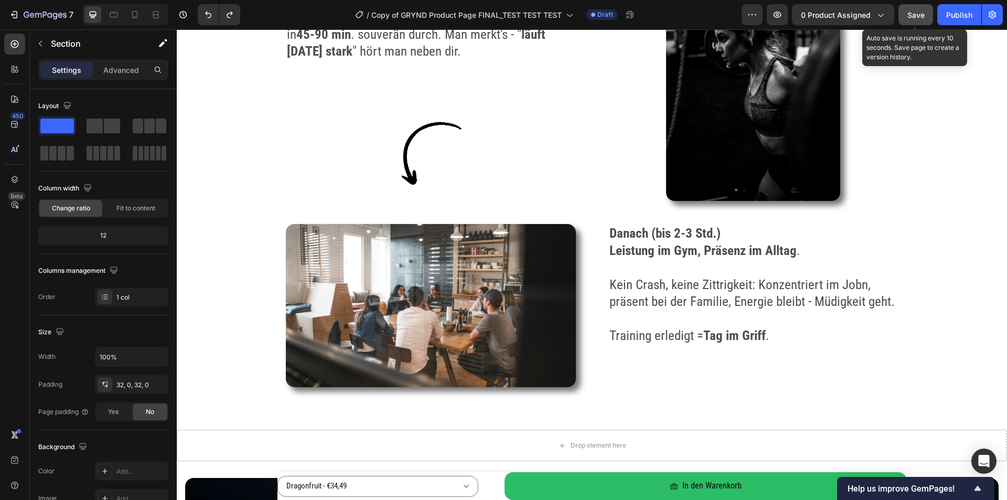
click at [921, 16] on span "Save" at bounding box center [915, 14] width 17 height 9
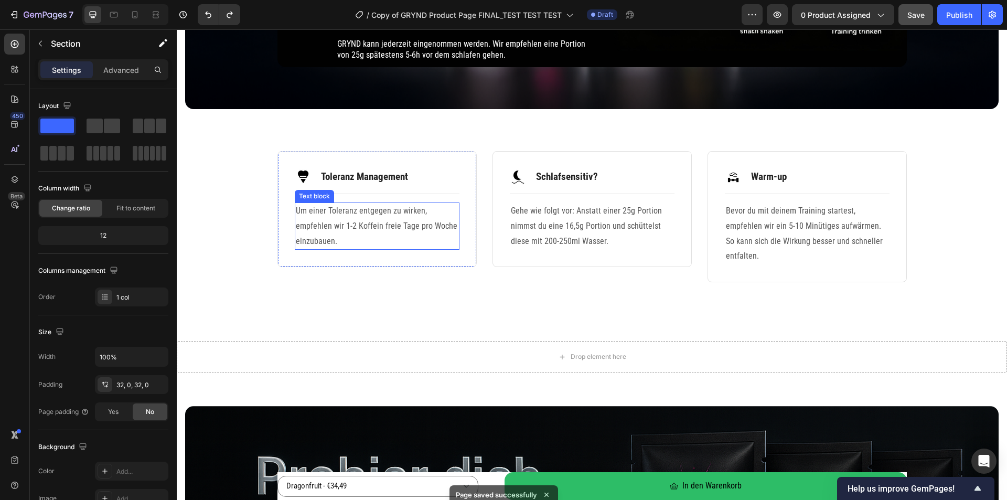
scroll to position [2569, 0]
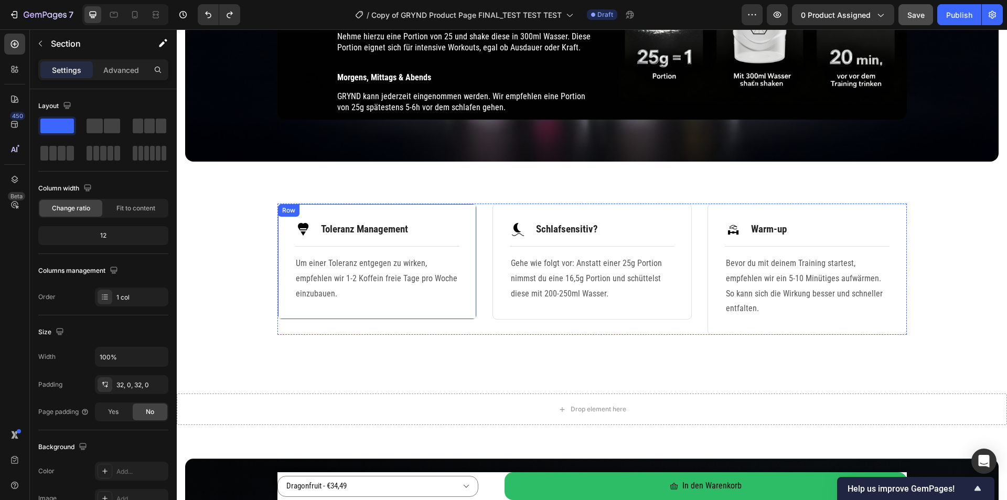
click at [278, 210] on div "Row" at bounding box center [288, 210] width 21 height 13
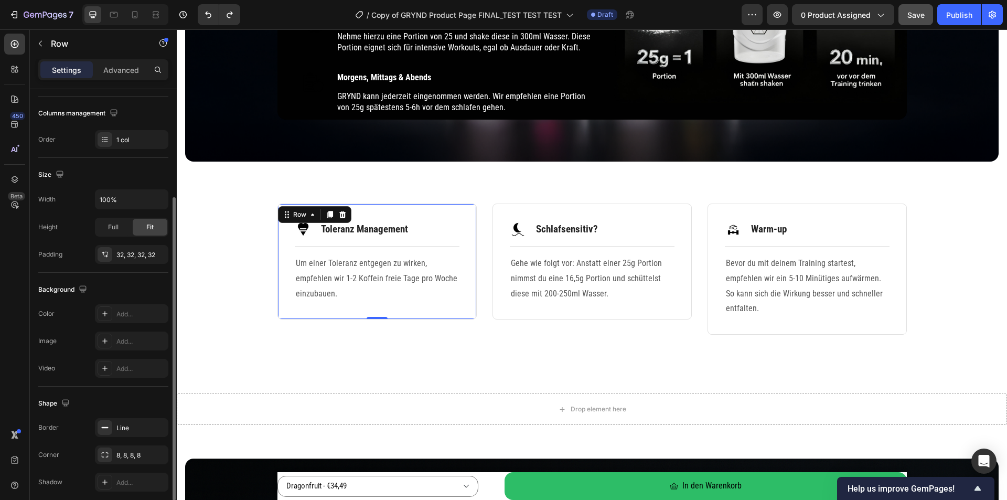
scroll to position [199, 0]
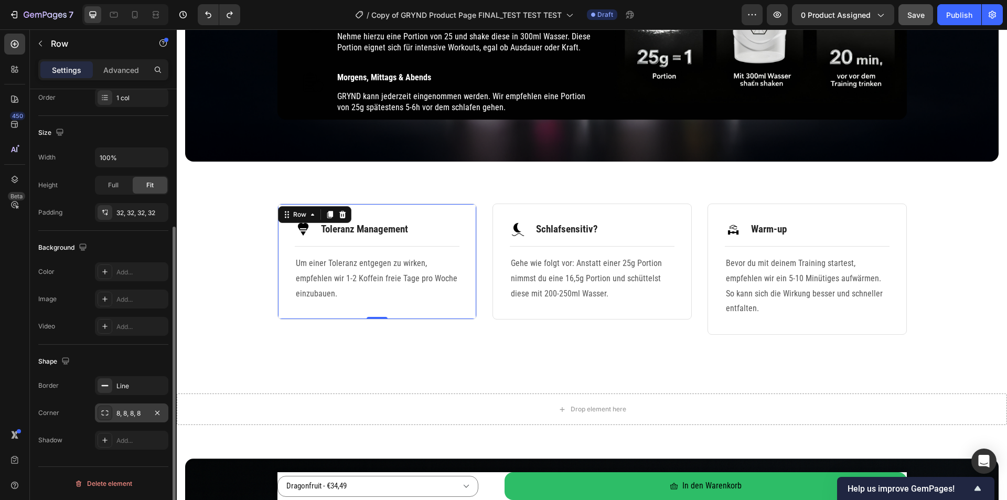
click at [129, 413] on div "8, 8, 8, 8" at bounding box center [131, 412] width 30 height 9
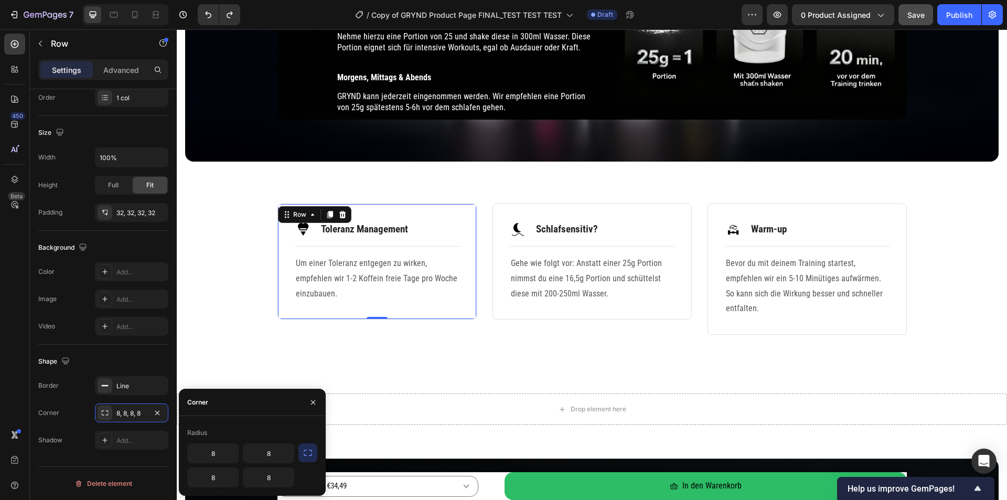
click at [308, 451] on icon "button" at bounding box center [308, 452] width 10 height 10
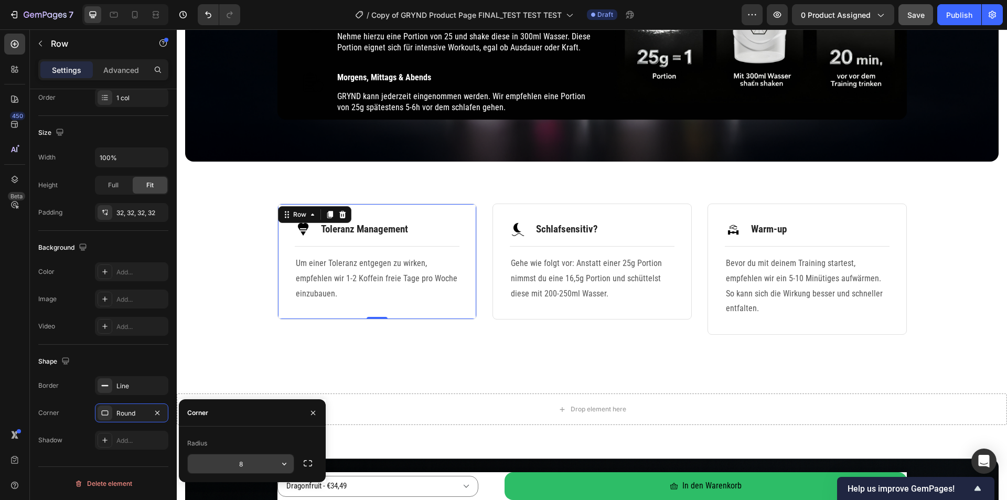
click at [264, 464] on input "8" at bounding box center [241, 463] width 106 height 19
type input "16"
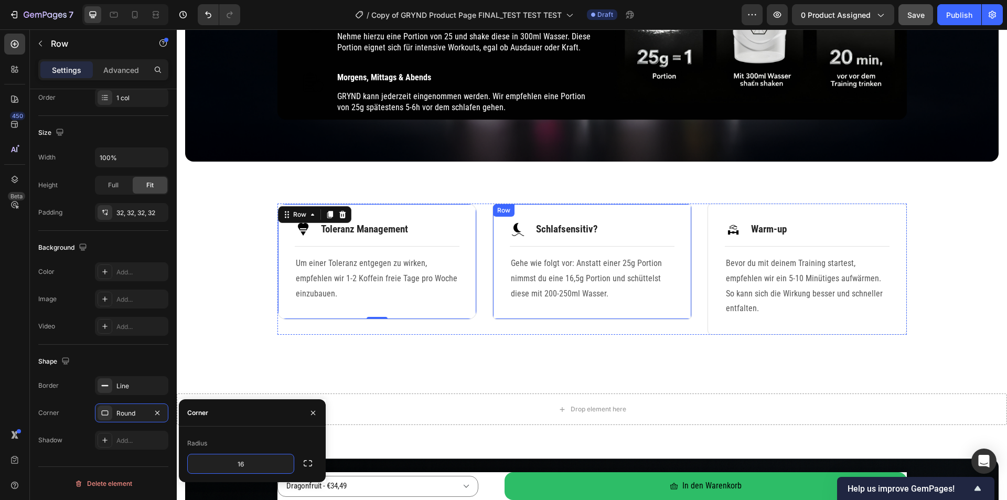
click at [509, 207] on div "Row" at bounding box center [503, 210] width 21 height 13
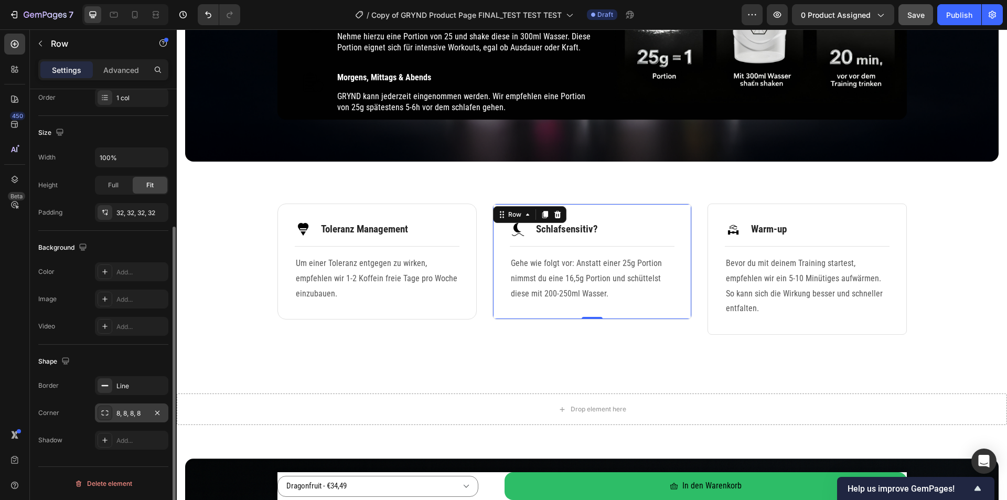
click at [136, 406] on div "8, 8, 8, 8" at bounding box center [131, 412] width 73 height 19
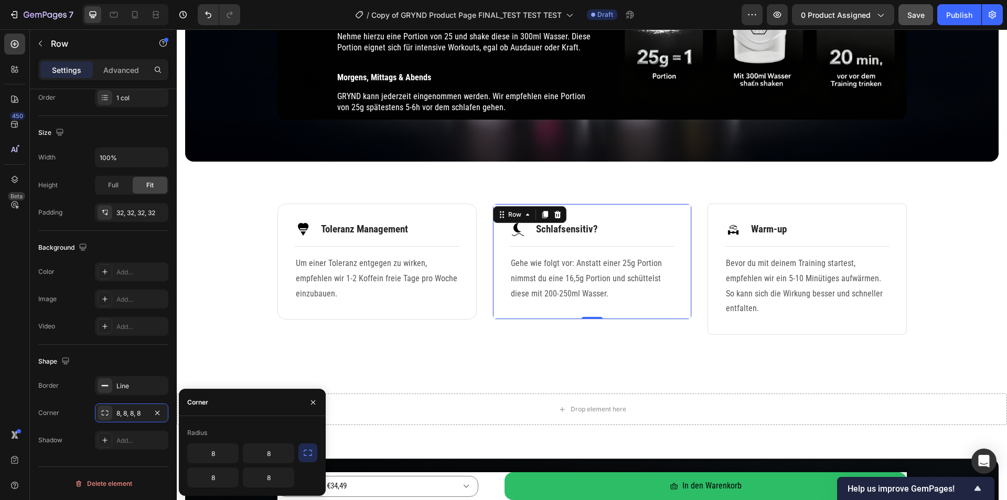
click at [314, 450] on button "button" at bounding box center [307, 452] width 19 height 19
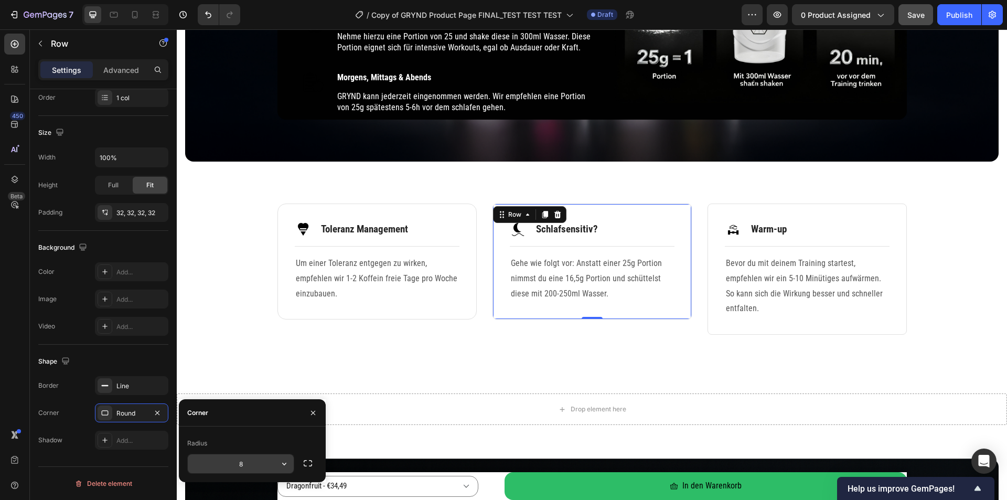
click at [255, 458] on input "8" at bounding box center [241, 463] width 106 height 19
type input "16"
click at [710, 209] on div "Row" at bounding box center [718, 210] width 17 height 9
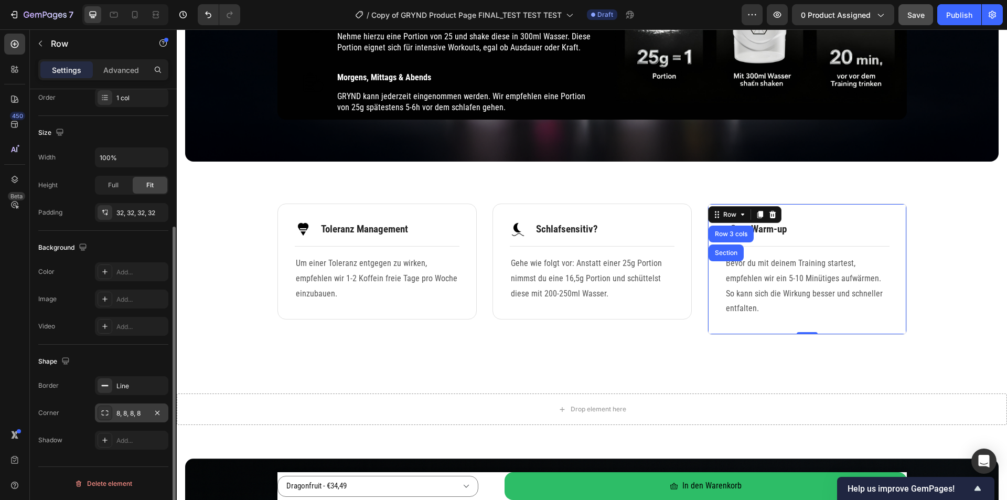
click at [144, 408] on div "8, 8, 8, 8" at bounding box center [131, 412] width 30 height 9
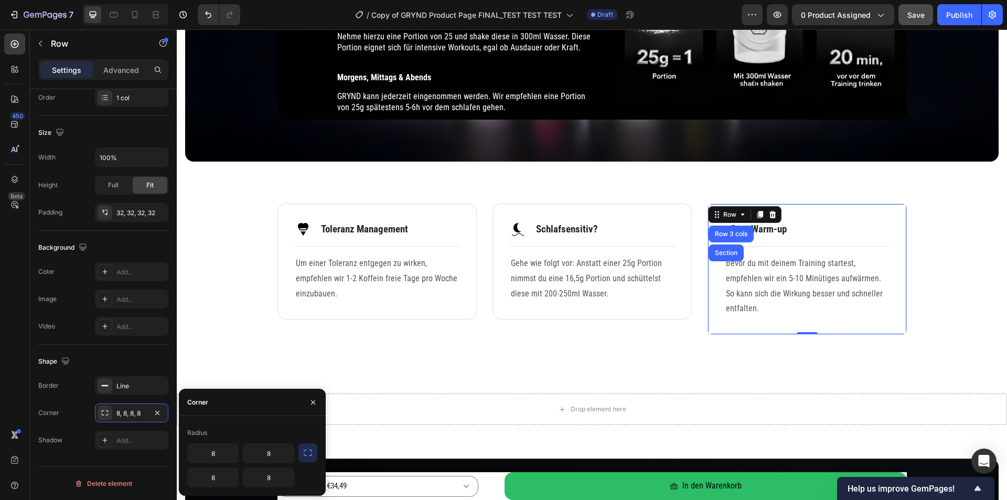
click at [311, 454] on icon "button" at bounding box center [308, 452] width 10 height 10
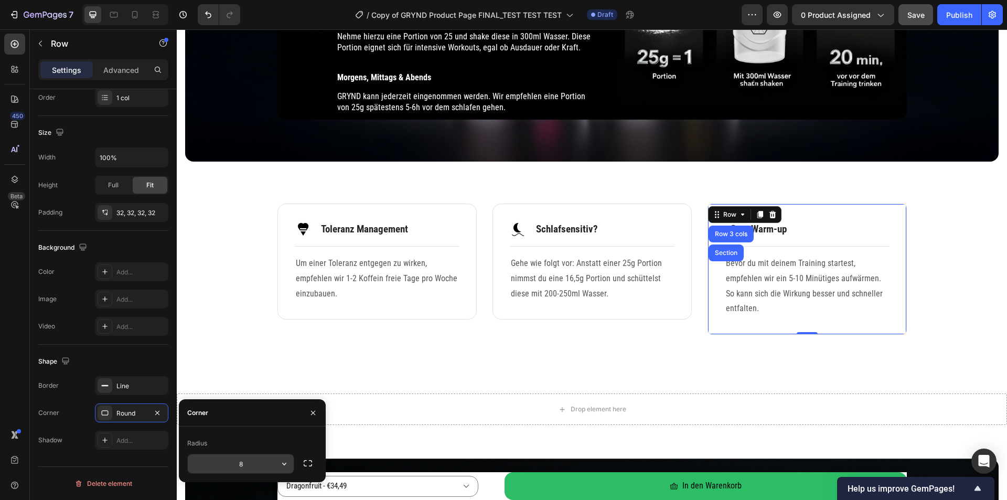
click at [251, 464] on input "8" at bounding box center [241, 463] width 106 height 19
type input "16"
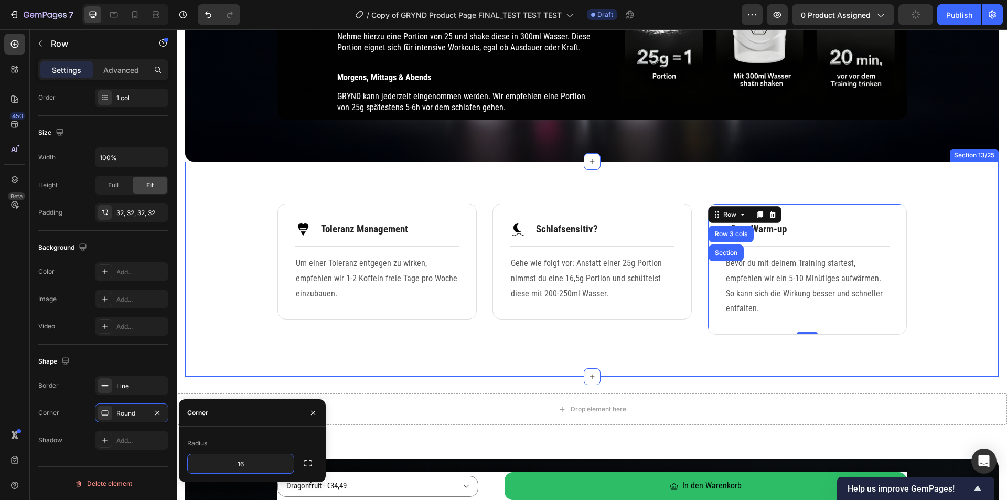
click at [472, 360] on div "Image Toleranz Management Text Block Row Title Line Um einer Toleranz entgegen …" at bounding box center [591, 269] width 813 height 215
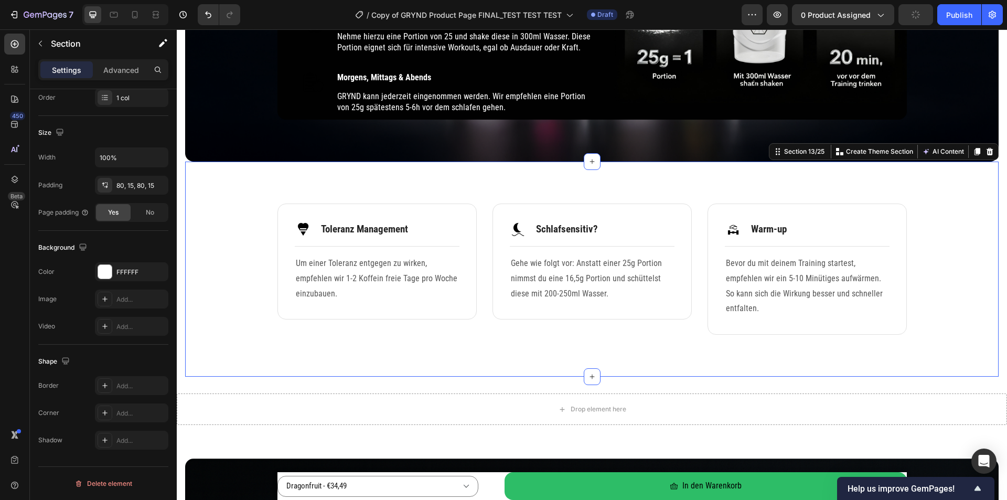
scroll to position [0, 0]
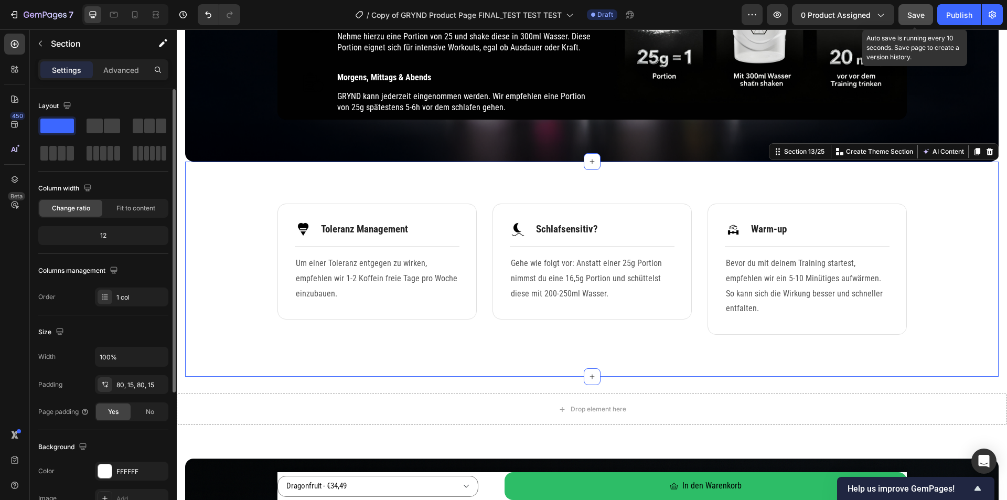
click at [921, 13] on span "Save" at bounding box center [915, 14] width 17 height 9
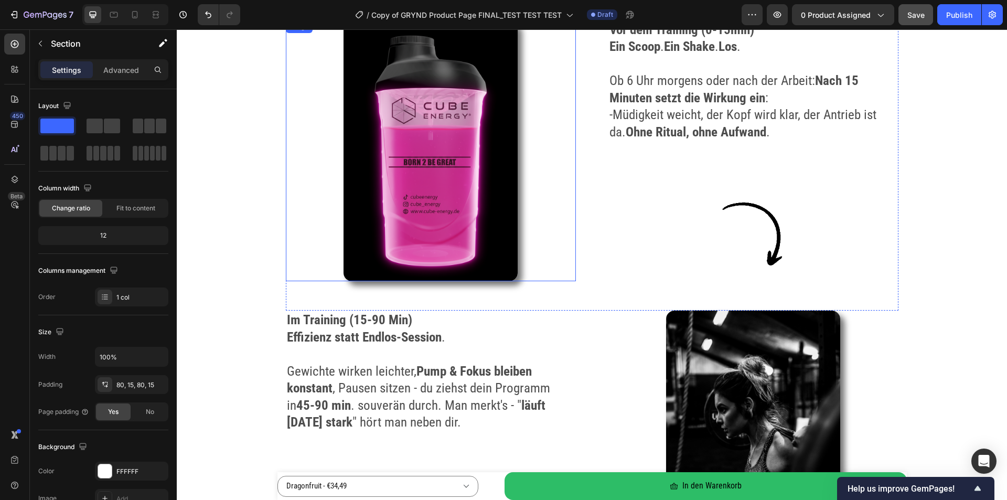
scroll to position [1560, 0]
